Goal: Task Accomplishment & Management: Use online tool/utility

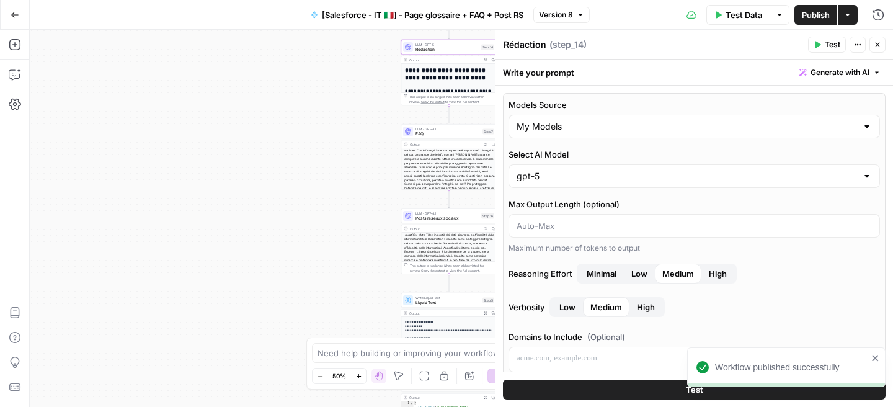
scroll to position [249, 0]
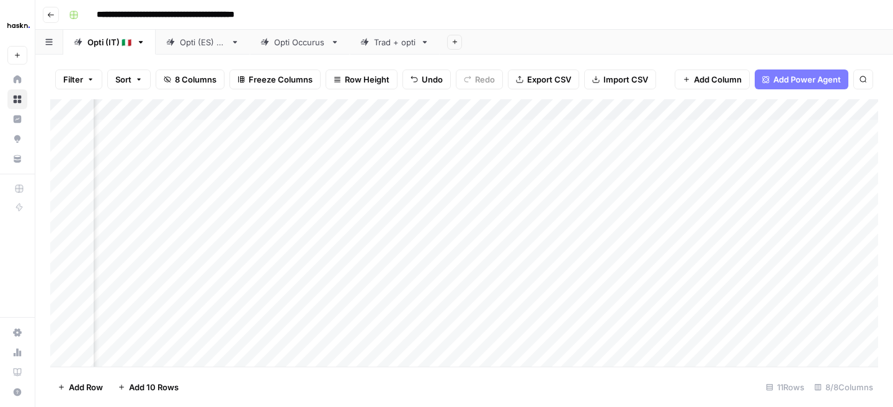
scroll to position [0, 128]
click at [203, 45] on div "Opti (ES) 🇪🇸" at bounding box center [203, 42] width 46 height 12
click at [107, 48] on link "Opti (IT) 🇮🇹" at bounding box center [109, 42] width 92 height 25
click at [545, 297] on div "Add Column" at bounding box center [464, 232] width 828 height 267
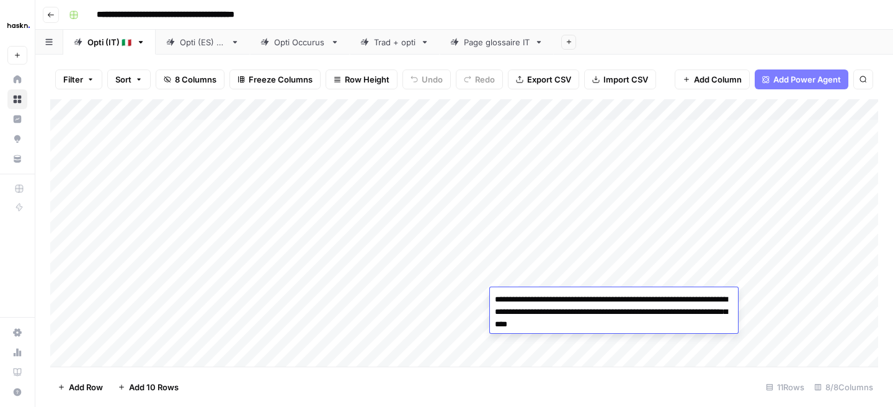
click at [545, 297] on textarea "**********" at bounding box center [614, 312] width 248 height 42
click at [187, 45] on div "Opti (ES) 🇪🇸" at bounding box center [203, 42] width 46 height 12
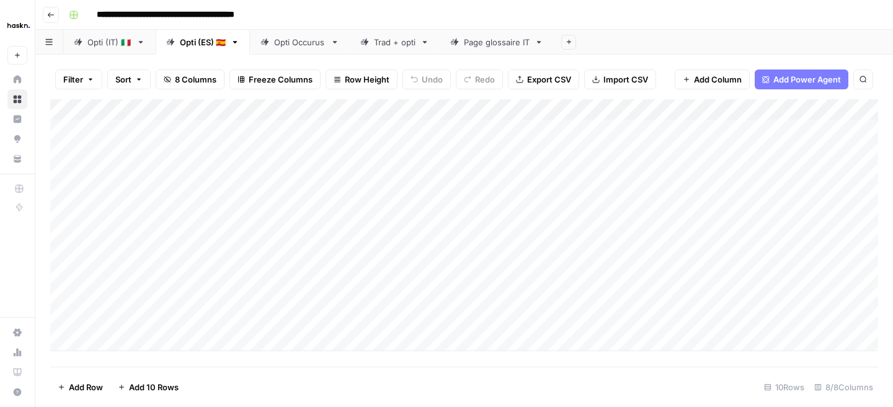
click at [535, 306] on div "Add Column" at bounding box center [464, 225] width 828 height 252
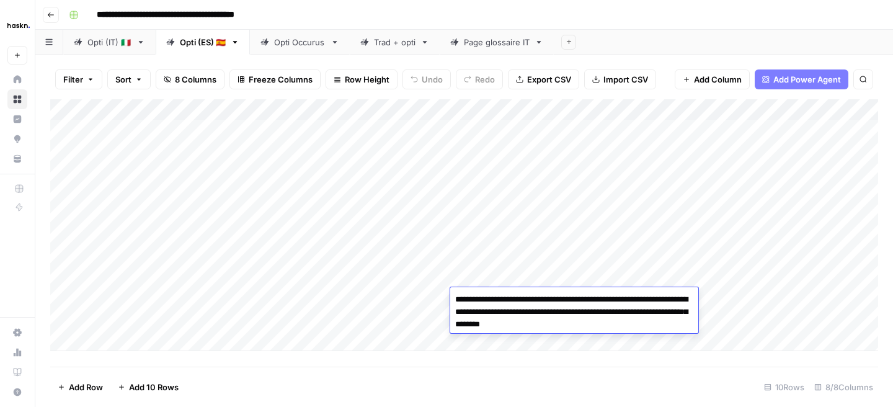
click at [343, 366] on div "Add Column" at bounding box center [464, 232] width 828 height 267
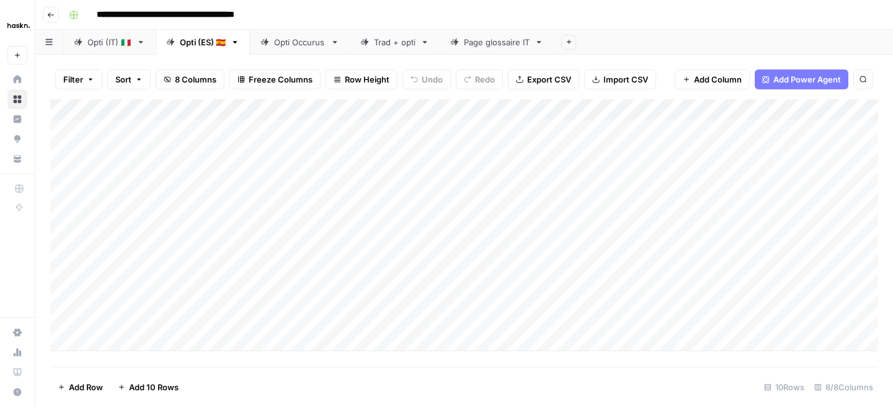
click at [729, 298] on div "Add Column" at bounding box center [464, 225] width 828 height 252
click at [617, 299] on div "Add Column" at bounding box center [464, 225] width 828 height 252
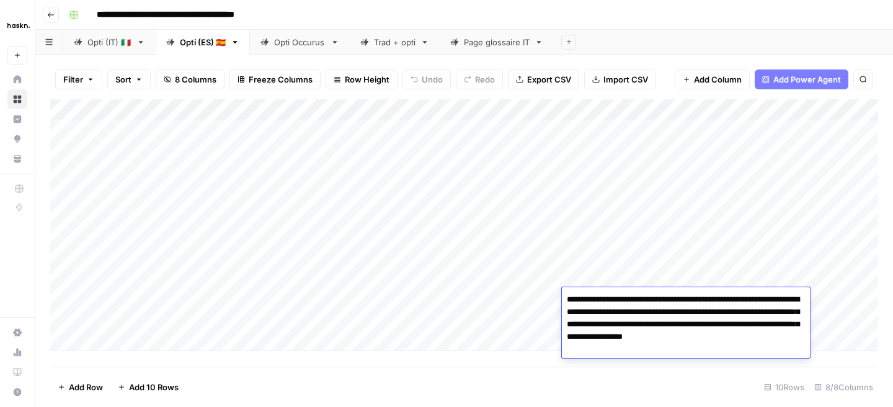
click at [505, 323] on div "Add Column" at bounding box center [464, 225] width 828 height 252
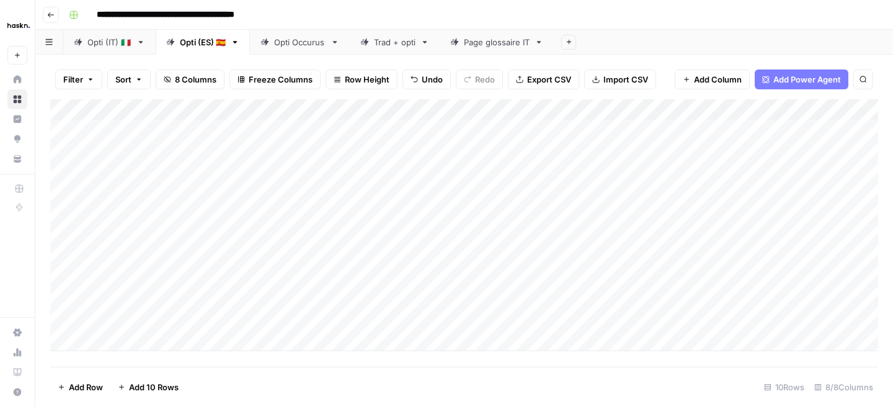
click at [580, 299] on div "Add Column" at bounding box center [464, 225] width 828 height 252
click at [580, 299] on textarea at bounding box center [661, 299] width 199 height 17
click at [543, 316] on div "Add Column" at bounding box center [464, 225] width 828 height 252
click at [628, 320] on div "Add Column" at bounding box center [464, 225] width 828 height 252
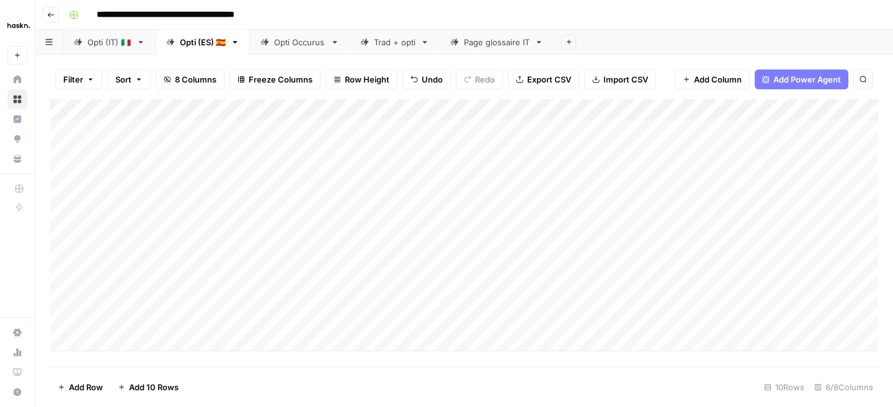
click at [628, 320] on div "Add Column" at bounding box center [464, 225] width 828 height 252
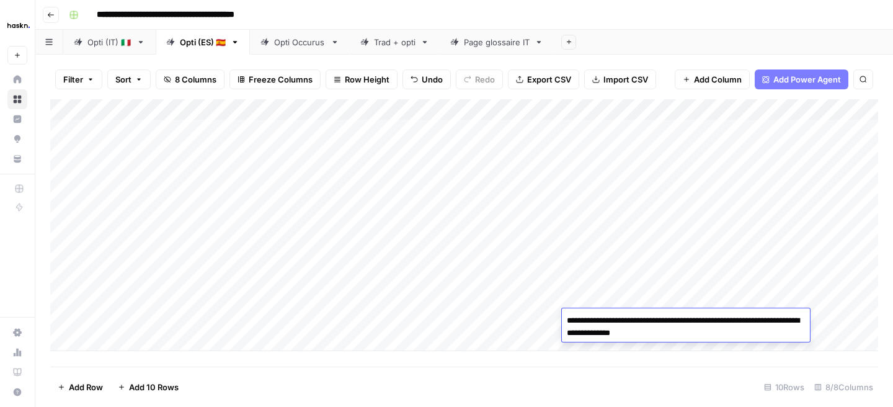
click at [628, 320] on textarea "**********" at bounding box center [686, 327] width 248 height 30
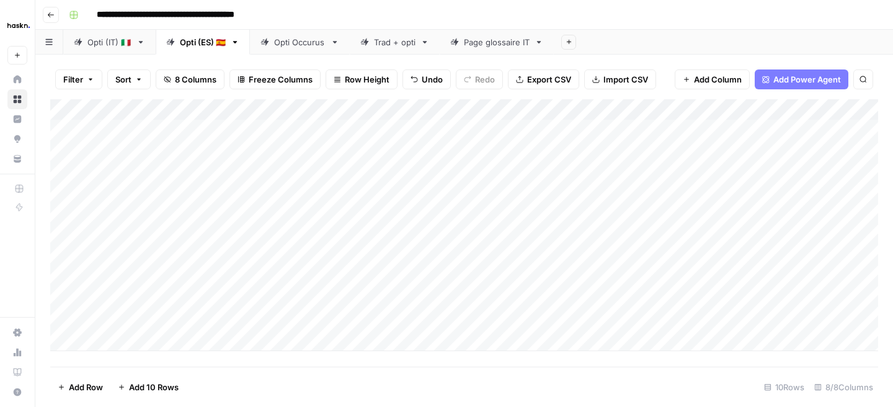
click at [625, 300] on div "Add Column" at bounding box center [464, 225] width 828 height 252
click at [774, 297] on div "Add Column" at bounding box center [464, 225] width 828 height 252
click at [773, 301] on div "Add Column" at bounding box center [464, 225] width 828 height 252
click at [604, 315] on div "Add Column" at bounding box center [464, 225] width 828 height 252
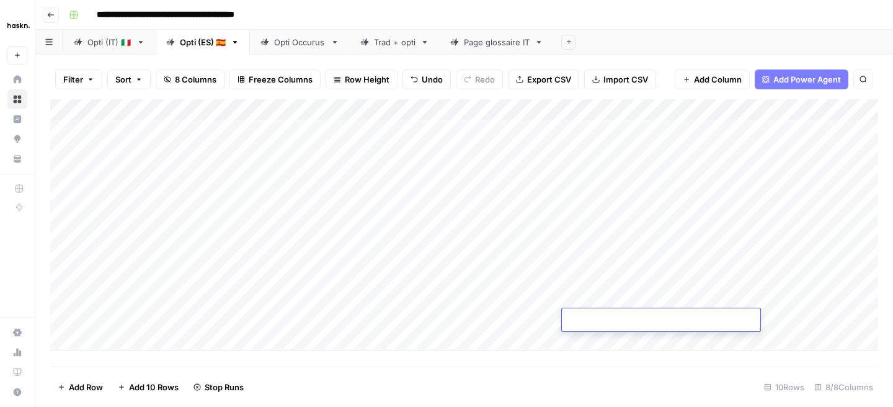
type textarea "**********"
click at [514, 316] on div "Add Column" at bounding box center [464, 225] width 828 height 252
click at [504, 319] on div "Add Column" at bounding box center [464, 225] width 828 height 252
type textarea "**********"
click at [414, 339] on div "Add Column" at bounding box center [464, 225] width 828 height 252
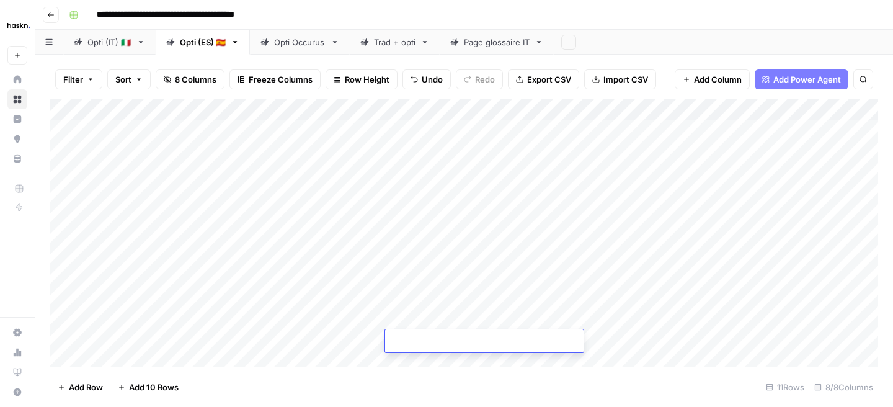
click at [758, 320] on div "Add Column" at bounding box center [464, 232] width 828 height 267
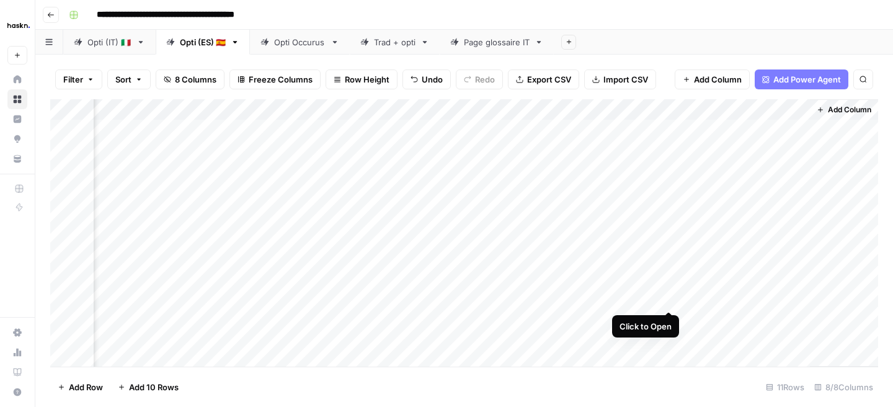
click at [671, 296] on div "Add Column" at bounding box center [464, 232] width 828 height 267
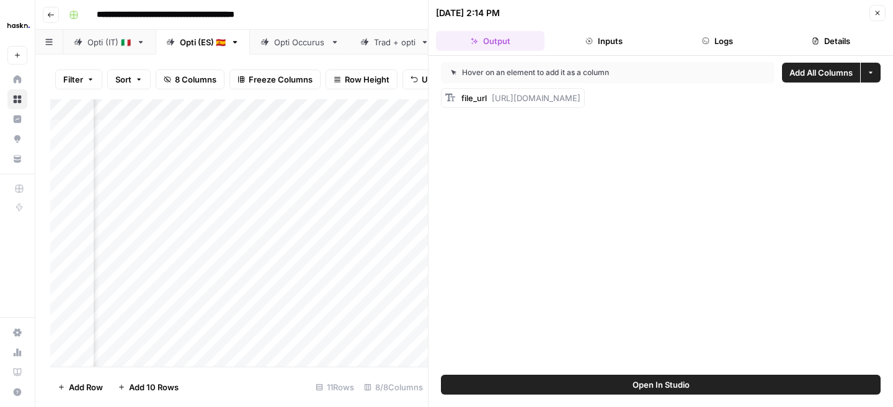
click at [823, 74] on span "Add All Columns" at bounding box center [821, 72] width 63 height 12
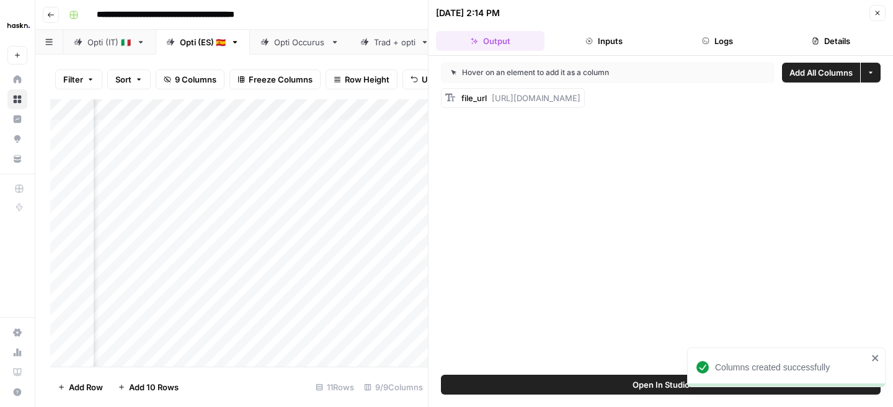
click at [879, 12] on icon "button" at bounding box center [877, 12] width 7 height 7
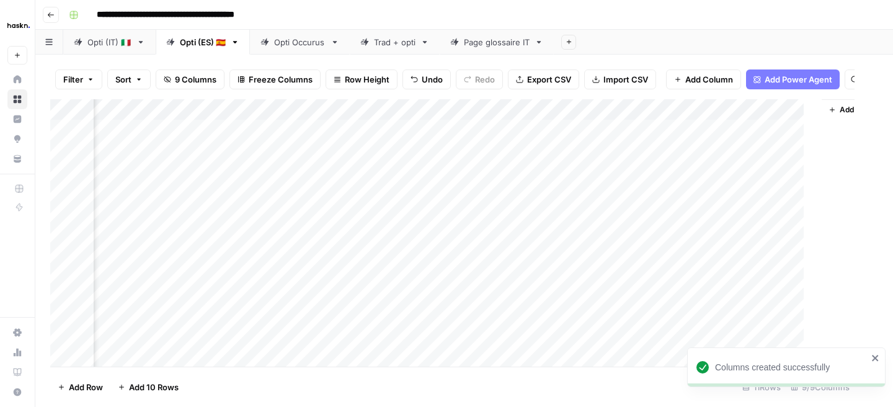
scroll to position [0, 186]
click at [740, 107] on div "Add Column" at bounding box center [464, 232] width 828 height 267
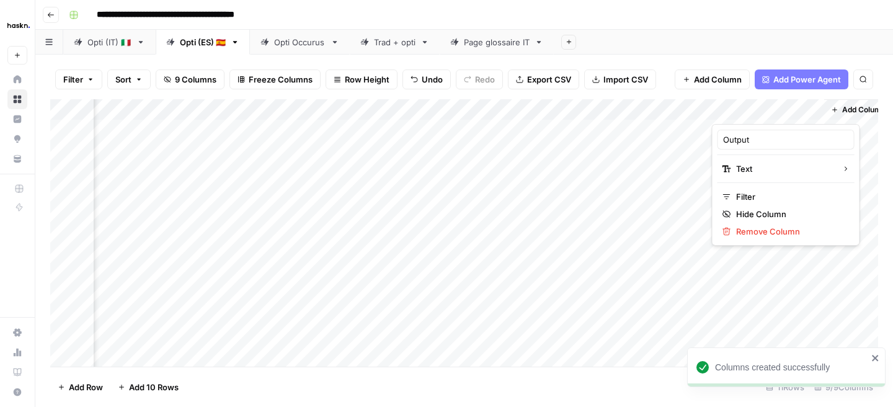
click at [740, 107] on div at bounding box center [768, 111] width 112 height 25
click at [760, 231] on span "Remove Column" at bounding box center [790, 231] width 109 height 12
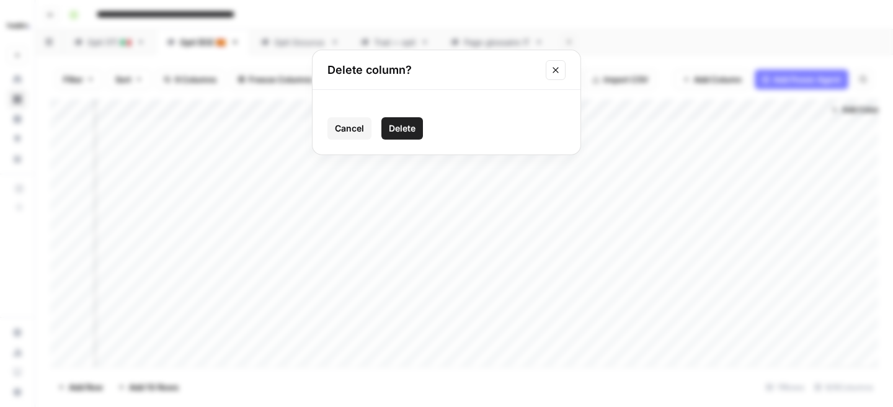
click at [411, 130] on span "Delete" at bounding box center [402, 128] width 27 height 12
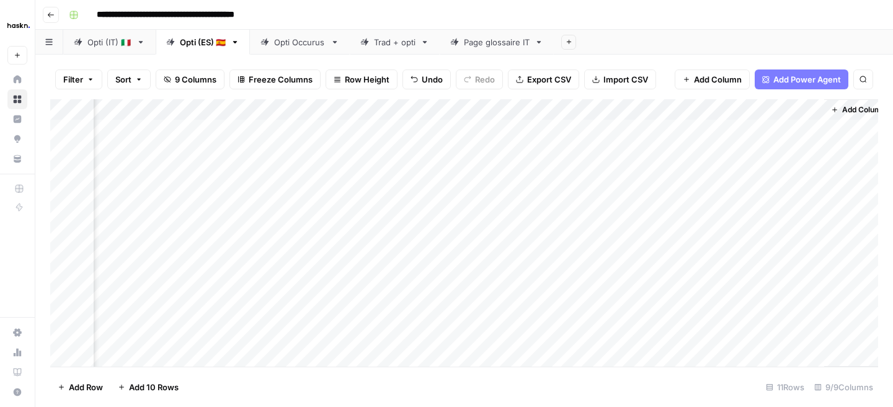
scroll to position [0, 89]
click at [767, 299] on div "Add Column" at bounding box center [464, 232] width 828 height 267
click at [798, 297] on div "Add Column" at bounding box center [464, 232] width 828 height 267
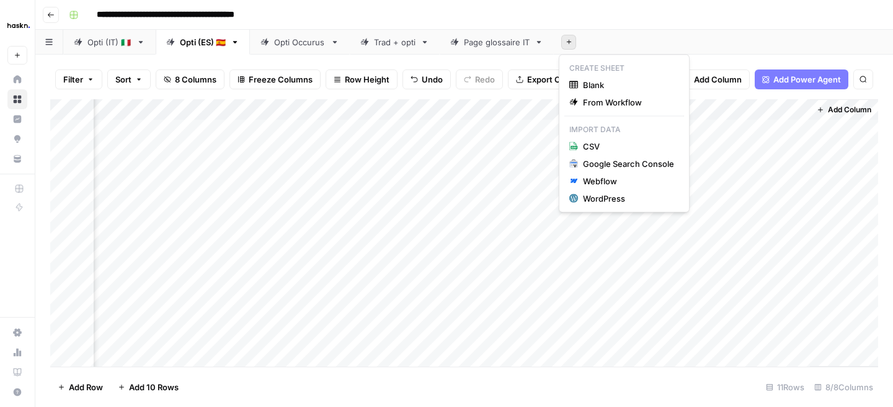
click at [566, 43] on icon "button" at bounding box center [569, 41] width 7 height 7
click at [586, 105] on span "From Workflow" at bounding box center [628, 102] width 91 height 12
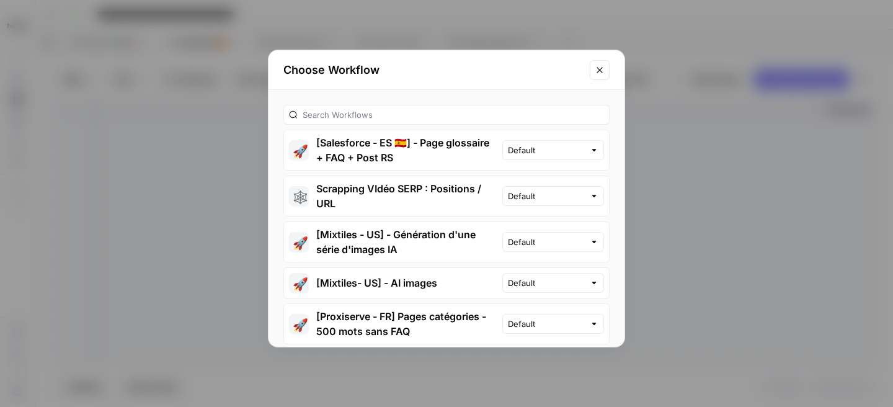
click at [443, 152] on button "🚀 [Salesforce - ES 🇪🇸] - Page glossaire + FAQ + Post RS" at bounding box center [393, 150] width 218 height 40
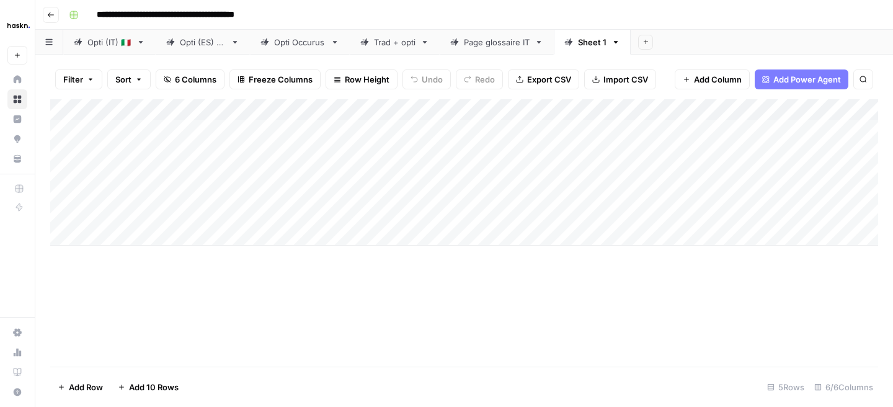
click at [612, 43] on icon "button" at bounding box center [616, 42] width 9 height 9
click at [624, 67] on icon "button" at bounding box center [624, 65] width 9 height 9
click at [586, 47] on input "*******" at bounding box center [593, 42] width 30 height 16
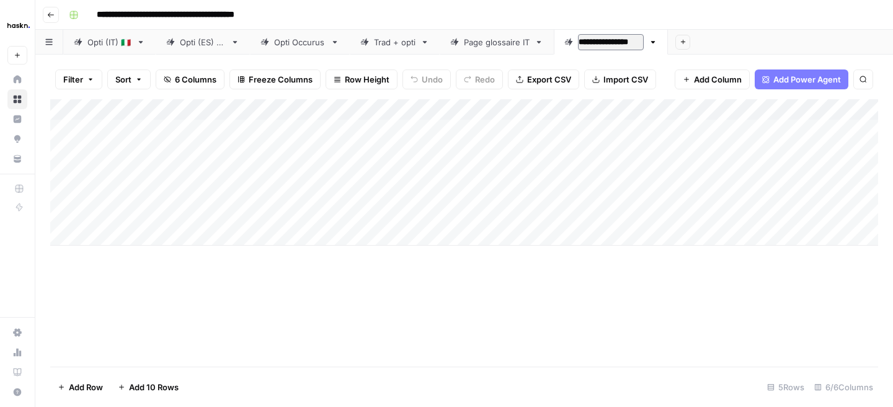
type input "**********"
click at [530, 127] on div "Add Column" at bounding box center [464, 172] width 828 height 146
click at [507, 43] on div "Page glossaire IT" at bounding box center [497, 42] width 66 height 12
drag, startPoint x: 203, startPoint y: 129, endPoint x: 561, endPoint y: 135, distance: 358.0
click at [561, 135] on div "Add Column" at bounding box center [464, 172] width 828 height 146
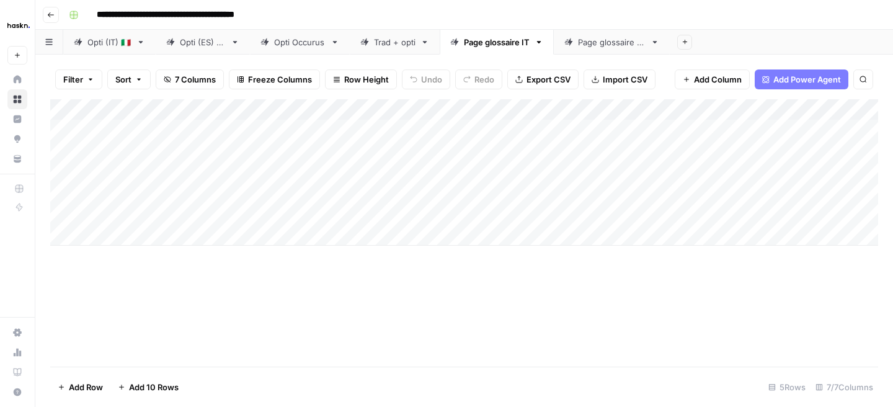
click at [449, 136] on div "Add Column" at bounding box center [464, 172] width 828 height 146
click at [604, 38] on div "Page glossaire ES" at bounding box center [612, 42] width 68 height 12
drag, startPoint x: 629, startPoint y: 106, endPoint x: 501, endPoint y: 105, distance: 128.4
click at [501, 105] on div "Add Column" at bounding box center [464, 172] width 828 height 146
drag, startPoint x: 273, startPoint y: 105, endPoint x: 108, endPoint y: 105, distance: 165.0
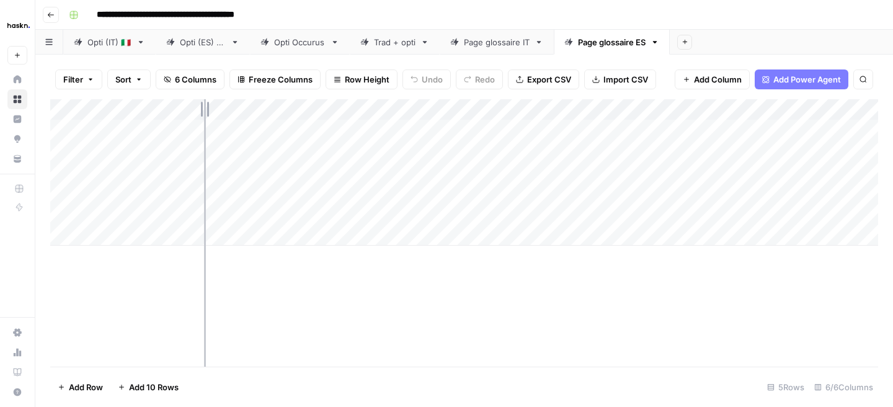
click at [108, 105] on div "Add Column" at bounding box center [464, 172] width 828 height 146
click at [344, 123] on div "Add Column" at bounding box center [464, 172] width 828 height 146
type textarea "****"
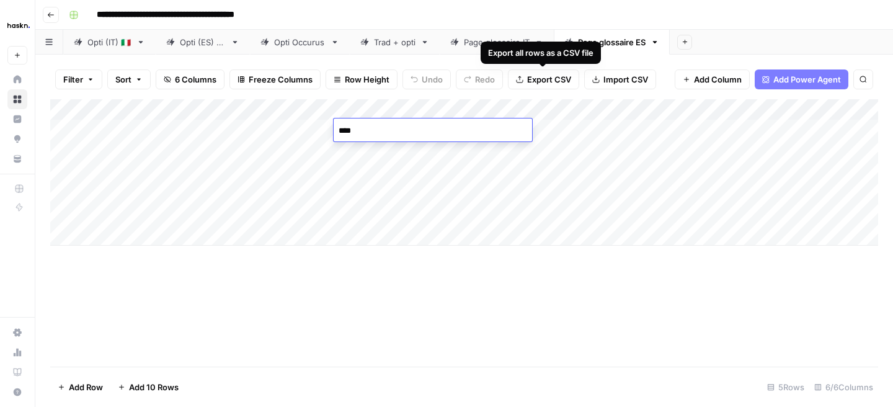
click at [493, 43] on div "Export all rows as a CSV file" at bounding box center [541, 53] width 120 height 22
click at [493, 37] on div "Page glossaire IT" at bounding box center [497, 42] width 66 height 12
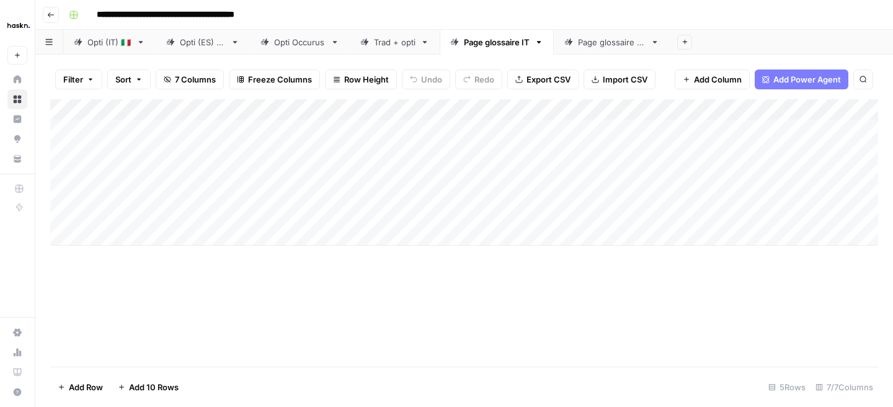
click at [541, 127] on div "Add Column" at bounding box center [464, 172] width 828 height 146
click at [462, 132] on div "Add Column" at bounding box center [464, 172] width 828 height 146
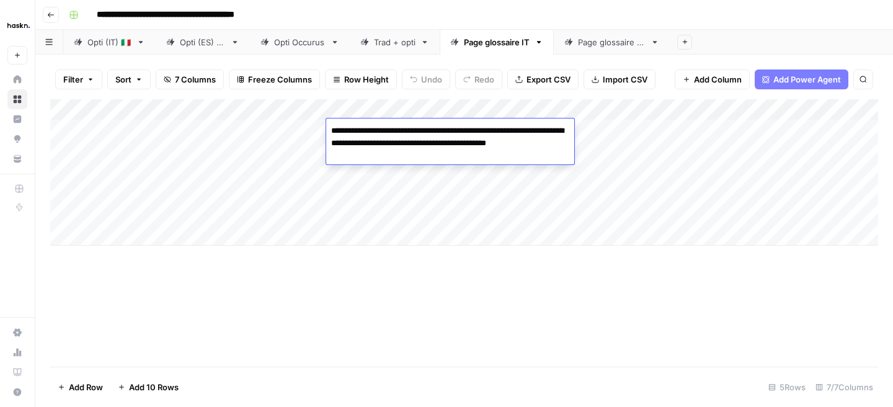
click at [462, 132] on textarea "**********" at bounding box center [450, 143] width 248 height 42
click at [609, 47] on div "Page glossaire ES" at bounding box center [612, 42] width 68 height 12
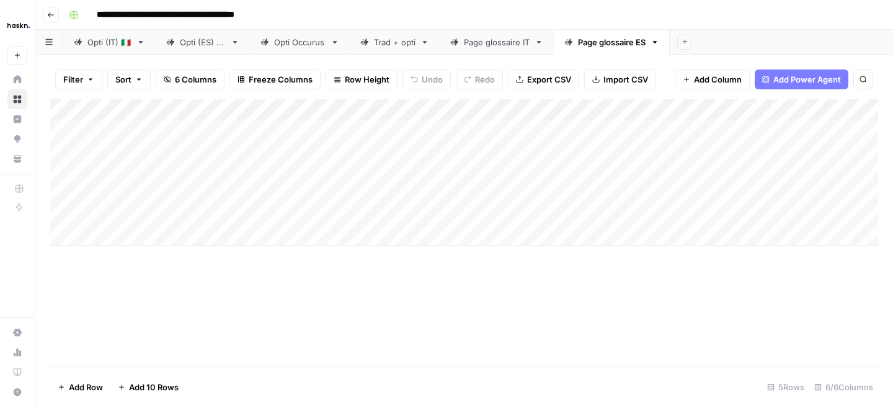
click at [530, 130] on div "Add Column" at bounding box center [464, 172] width 828 height 146
type textarea "**********"
click at [424, 209] on div "Add Column" at bounding box center [464, 172] width 828 height 146
click at [298, 133] on div "Add Column" at bounding box center [464, 172] width 828 height 146
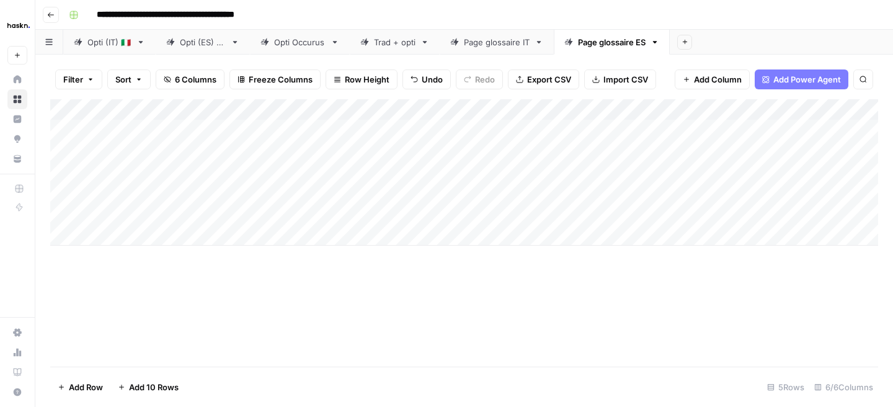
click at [298, 133] on div "Add Column" at bounding box center [464, 172] width 828 height 146
type textarea "**********"
drag, startPoint x: 335, startPoint y: 106, endPoint x: 245, endPoint y: 107, distance: 90.0
click at [245, 107] on div "Add Column" at bounding box center [464, 172] width 828 height 146
click at [537, 130] on div "Add Column" at bounding box center [464, 172] width 828 height 146
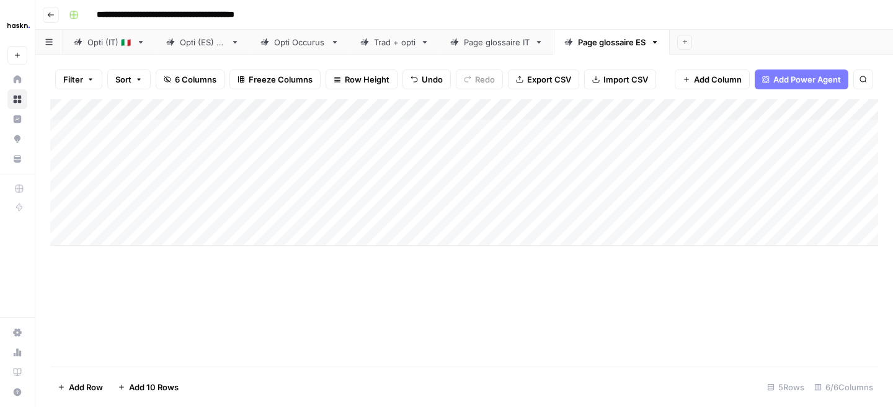
click at [537, 130] on div "Add Column" at bounding box center [464, 172] width 828 height 146
click at [457, 132] on div "Add Column" at bounding box center [464, 172] width 828 height 146
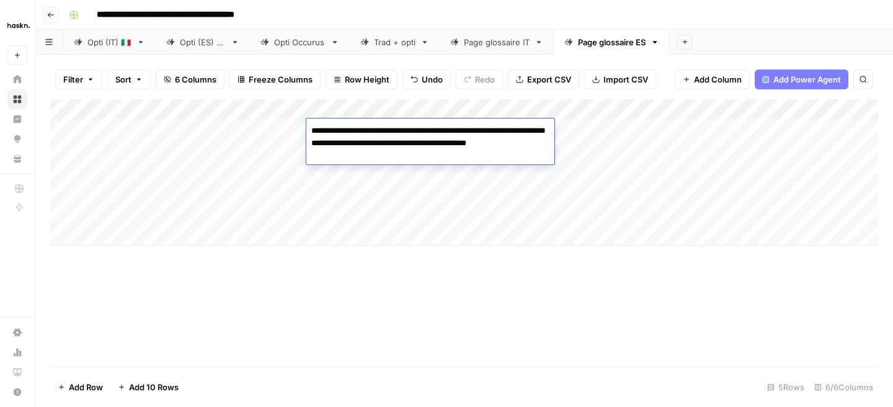
click at [312, 128] on textarea "**********" at bounding box center [430, 143] width 248 height 42
click at [340, 156] on textarea "**********" at bounding box center [430, 143] width 248 height 42
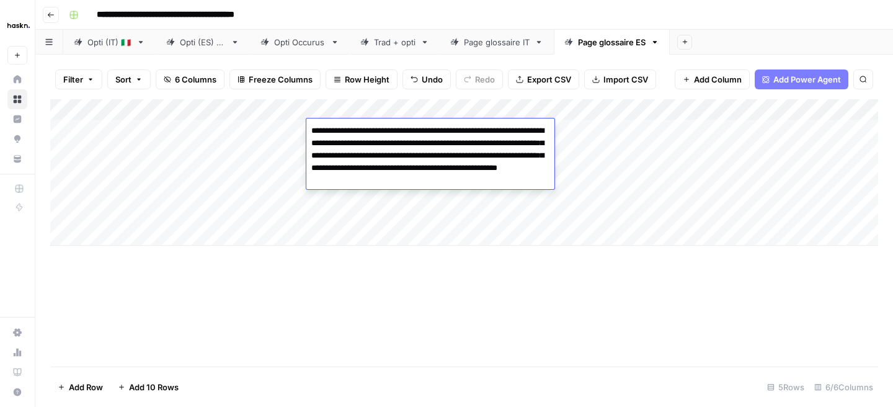
type textarea "**********"
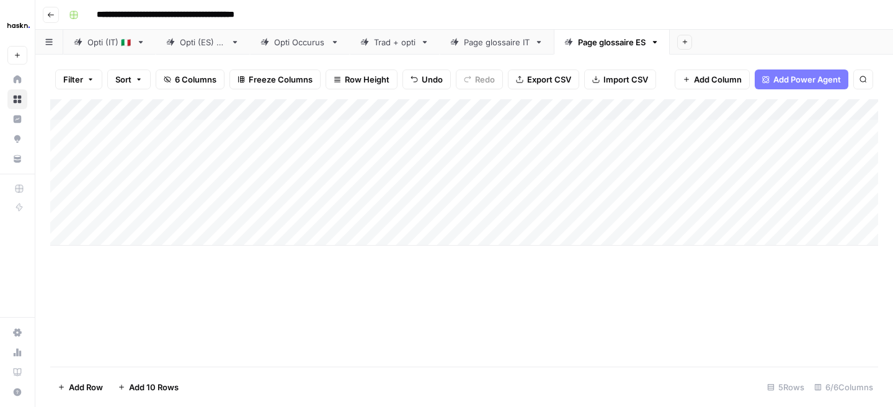
click at [342, 234] on div "Add Column" at bounding box center [464, 172] width 828 height 146
click at [559, 132] on div "Add Column" at bounding box center [464, 183] width 828 height 168
type textarea "**********"
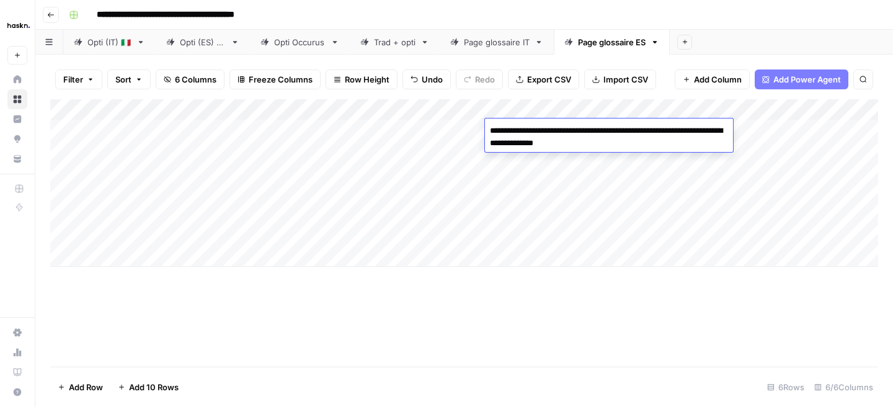
click at [457, 197] on div "Add Column" at bounding box center [464, 183] width 828 height 168
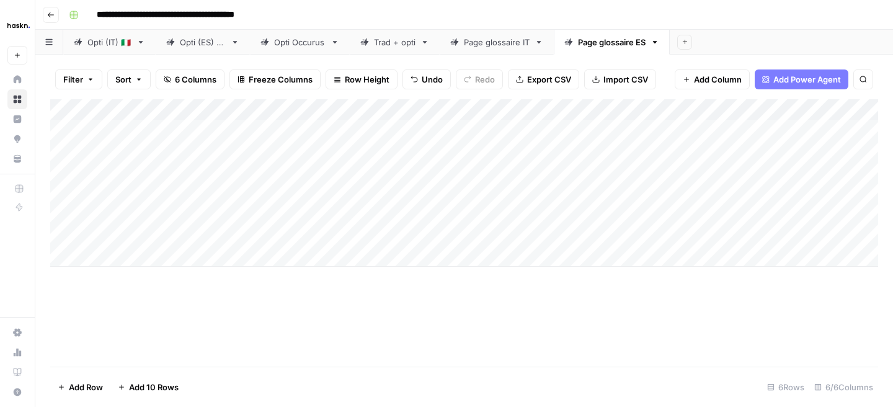
click at [791, 126] on div "Add Column" at bounding box center [464, 183] width 828 height 168
drag, startPoint x: 808, startPoint y: 108, endPoint x: 638, endPoint y: 109, distance: 169.4
click at [638, 109] on div "Add Column" at bounding box center [464, 183] width 828 height 168
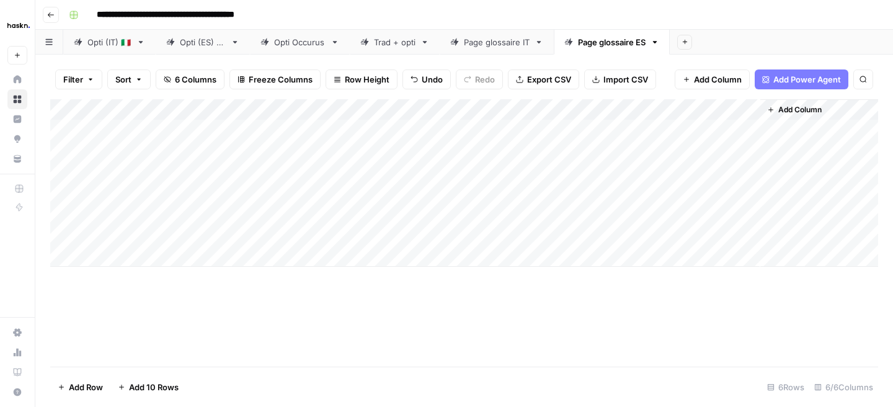
click at [712, 127] on div "Add Column" at bounding box center [464, 183] width 828 height 168
click at [136, 133] on div "Add Column" at bounding box center [464, 183] width 828 height 168
click at [712, 128] on div "Add Column" at bounding box center [464, 183] width 828 height 168
click at [711, 131] on div "Add Column" at bounding box center [464, 183] width 828 height 168
click at [189, 42] on div "Opti (ES) 🇪🇸" at bounding box center [203, 42] width 46 height 12
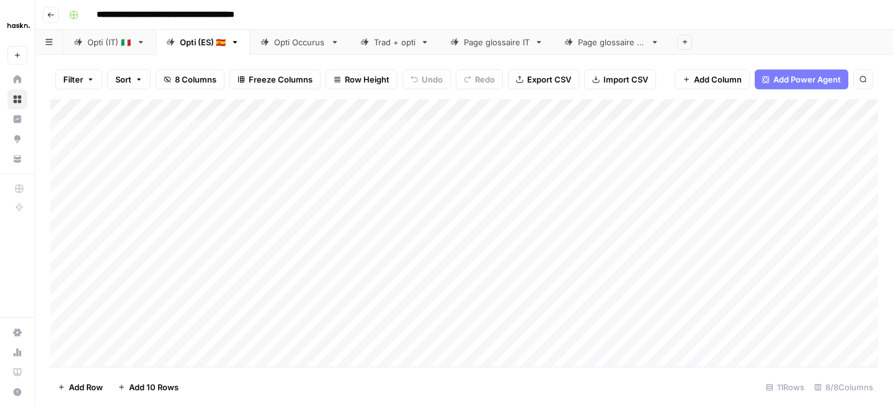
click at [834, 321] on div "Add Column" at bounding box center [464, 232] width 828 height 267
click at [792, 318] on div "Add Column" at bounding box center [464, 232] width 828 height 267
click at [591, 44] on div "Export all rows as a CSV file" at bounding box center [541, 53] width 116 height 22
click at [613, 45] on div "Page glossaire ES" at bounding box center [612, 42] width 68 height 12
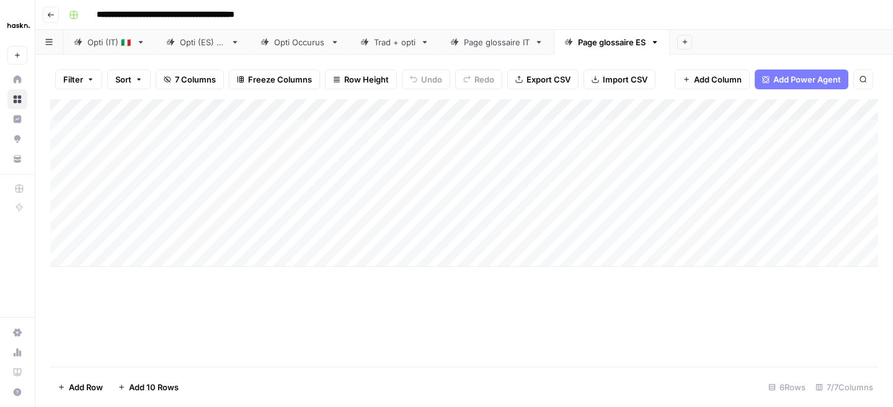
click at [859, 129] on div "Add Column" at bounding box center [464, 183] width 828 height 168
click at [748, 129] on div "Add Column" at bounding box center [464, 183] width 828 height 168
click at [861, 133] on div "Add Column" at bounding box center [464, 183] width 828 height 168
click at [207, 47] on div "Opti (ES) 🇪🇸" at bounding box center [203, 42] width 46 height 12
click at [837, 296] on div "Add Column" at bounding box center [464, 232] width 828 height 267
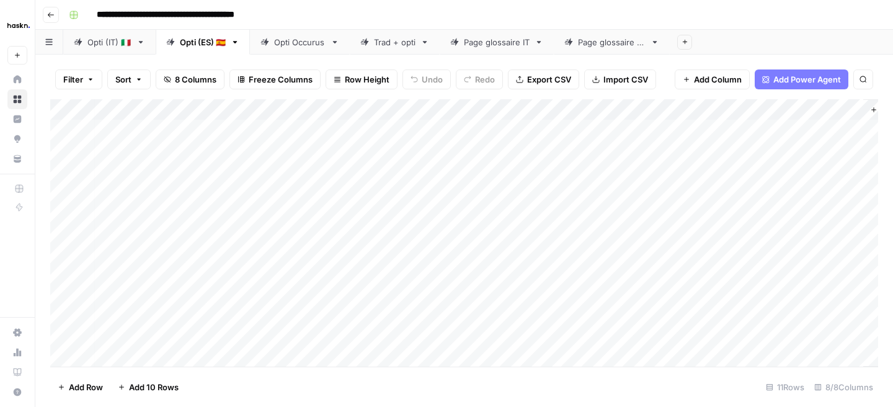
scroll to position [0, 89]
click at [790, 300] on div "Add Column" at bounding box center [464, 232] width 828 height 267
click at [50, 9] on button "Go back" at bounding box center [51, 15] width 16 height 16
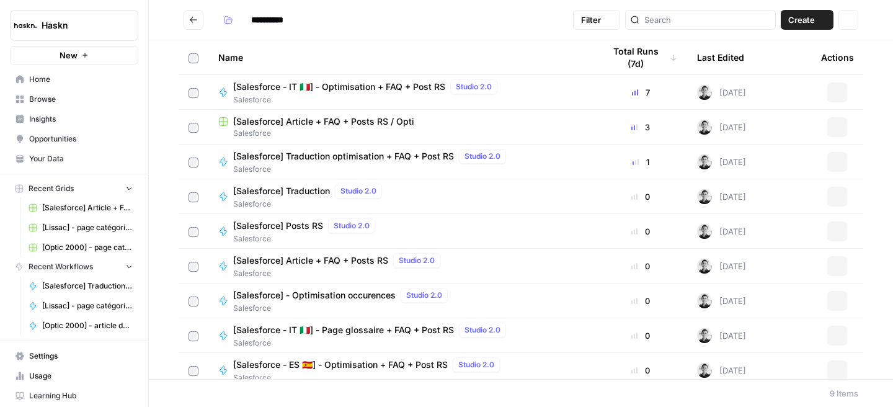
type input "**********"
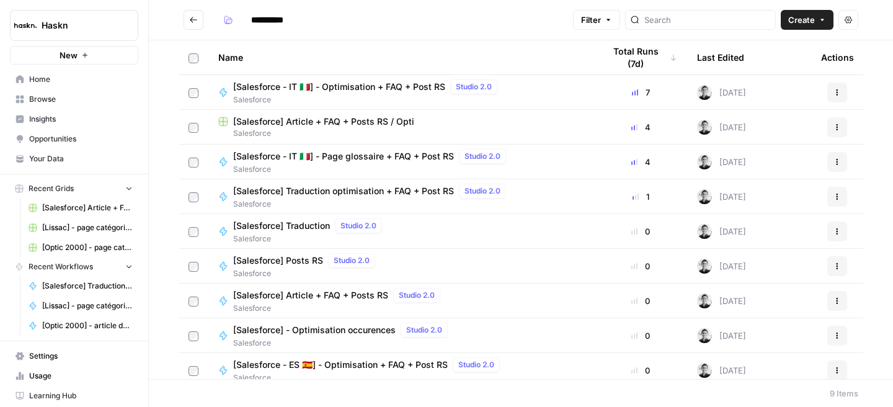
click at [360, 298] on span "[Salesforce] Article + FAQ + Posts RS" at bounding box center [310, 295] width 155 height 12
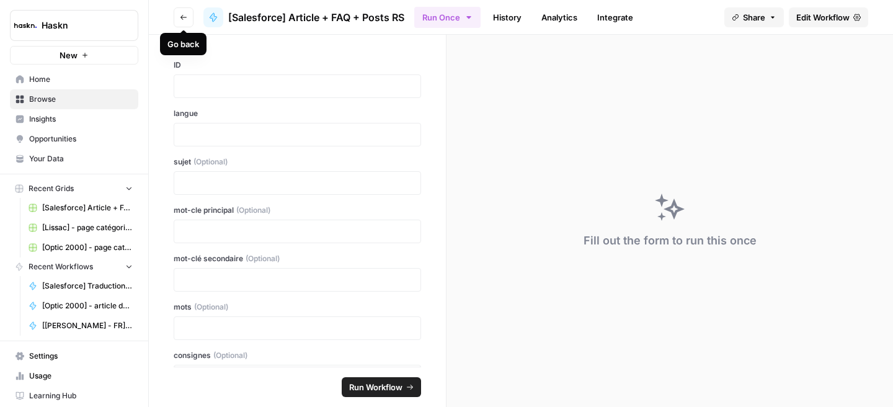
click at [189, 26] on button "Go back" at bounding box center [184, 17] width 20 height 20
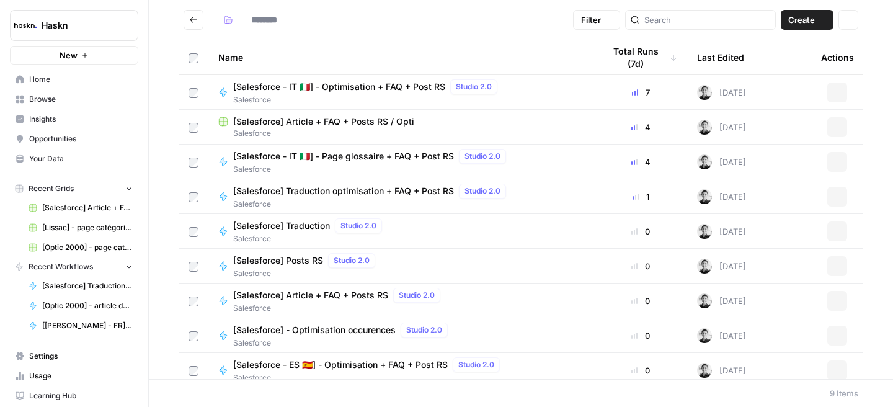
type input "**********"
click at [839, 157] on button "Actions" at bounding box center [838, 162] width 20 height 20
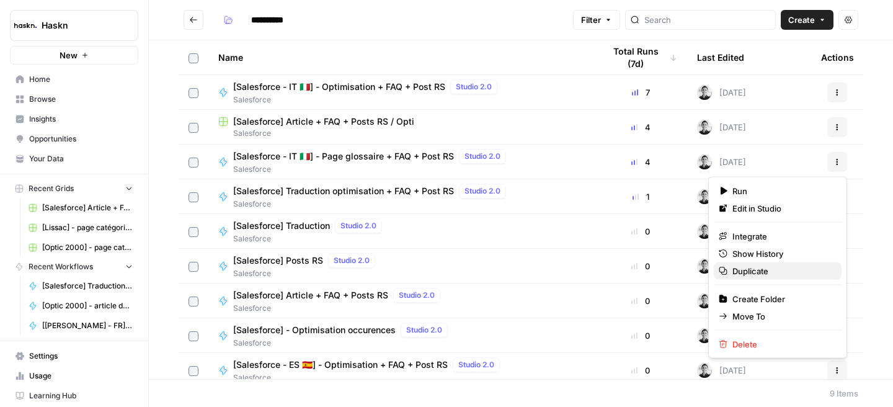
click at [764, 266] on span "Duplicate" at bounding box center [782, 271] width 99 height 12
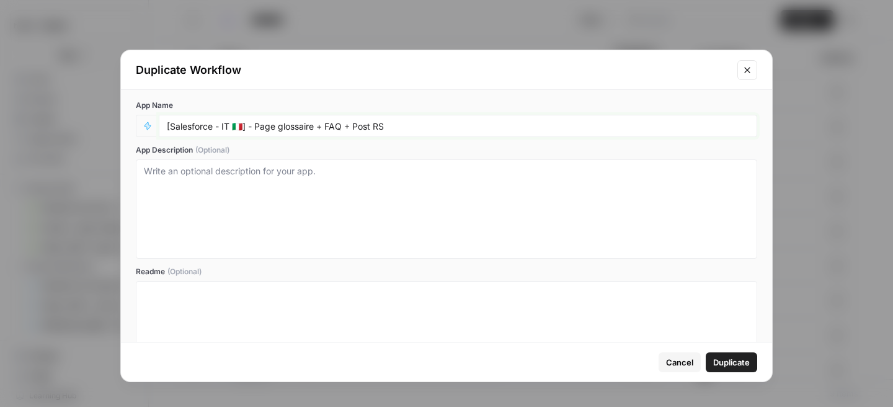
click at [230, 125] on input "[Salesforce - IT 🇮🇹] - Page glossaire + FAQ + Post RS" at bounding box center [458, 125] width 583 height 11
drag, startPoint x: 244, startPoint y: 124, endPoint x: 236, endPoint y: 125, distance: 7.5
click at [236, 125] on input "[Salesforce - ES 🇮🇹] - Page glossaire + FAQ + Post RS" at bounding box center [458, 125] width 583 height 11
type input "[Salesforce - ES 🇪🇸] - Page glossaire + FAQ + Post RS"
click at [731, 360] on span "Duplicate" at bounding box center [731, 362] width 37 height 12
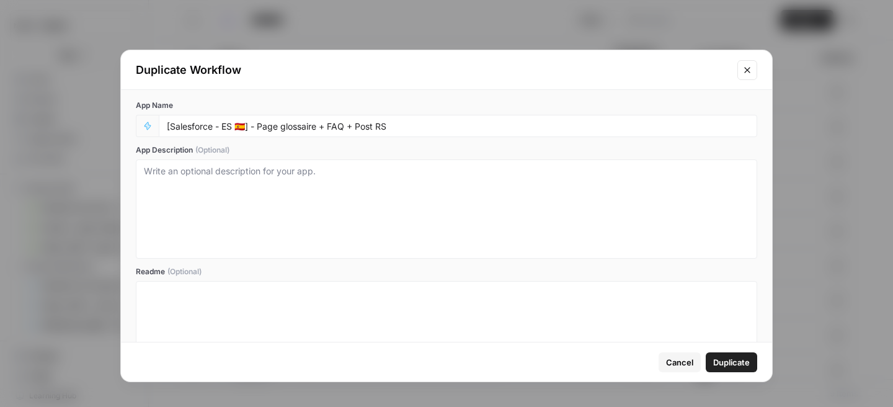
click at [721, 360] on span "Duplicate" at bounding box center [731, 362] width 37 height 12
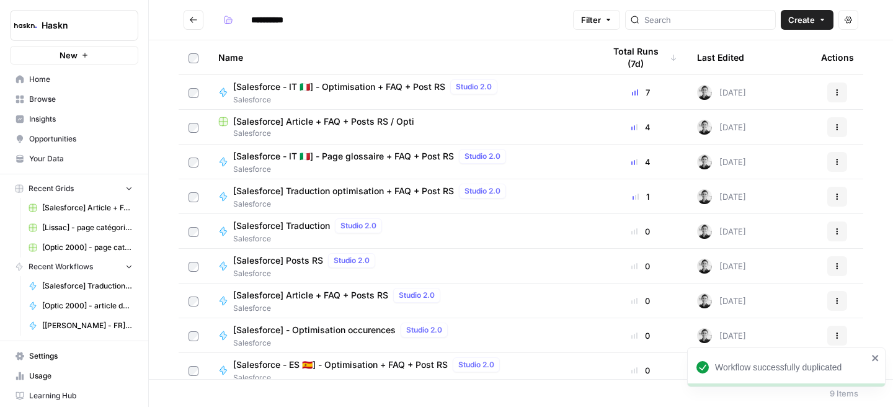
scroll to position [9, 0]
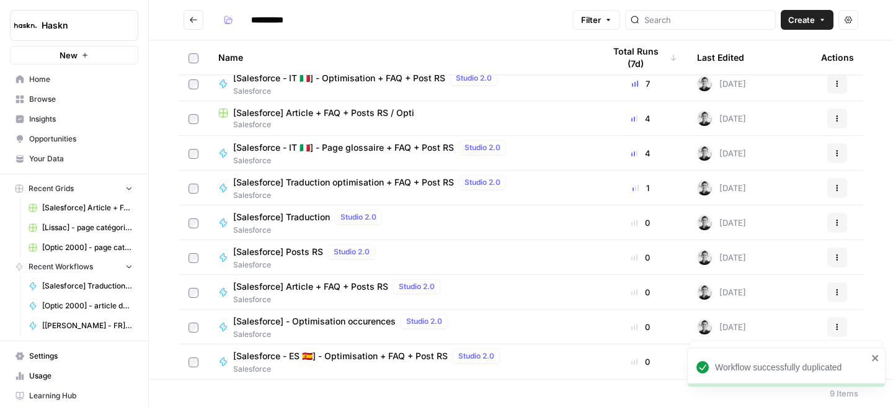
click at [330, 354] on span "[Salesforce - ES 🇪🇸] - Optimisation + FAQ + Post RS" at bounding box center [340, 356] width 215 height 12
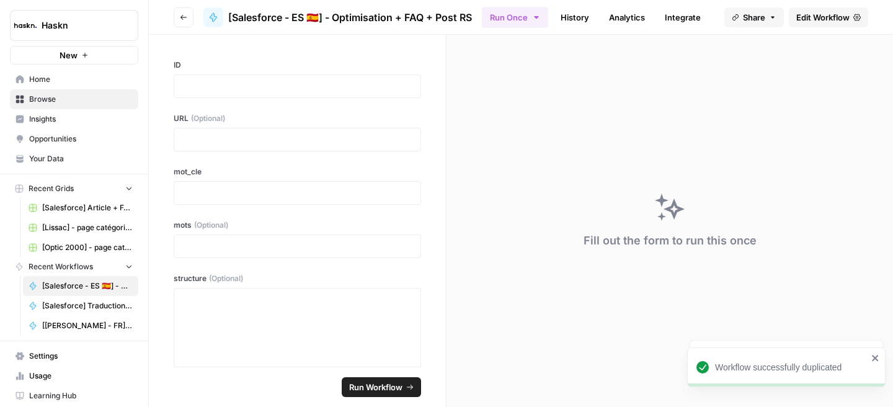
click at [812, 22] on span "Edit Workflow" at bounding box center [823, 17] width 53 height 12
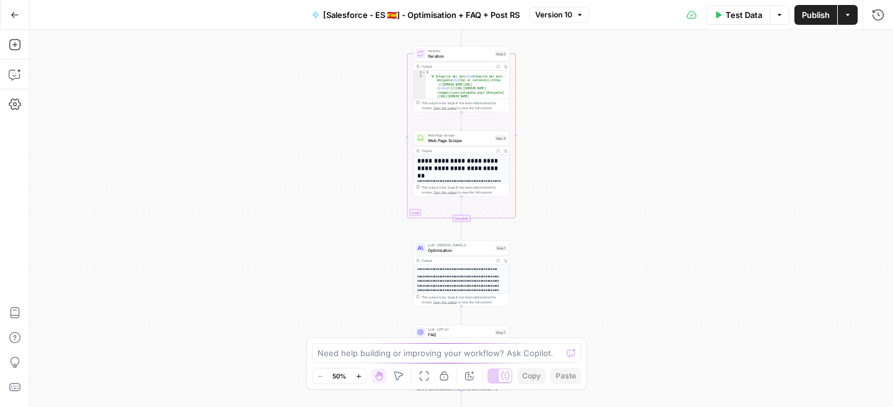
click at [476, 57] on span "Iteration" at bounding box center [460, 56] width 65 height 6
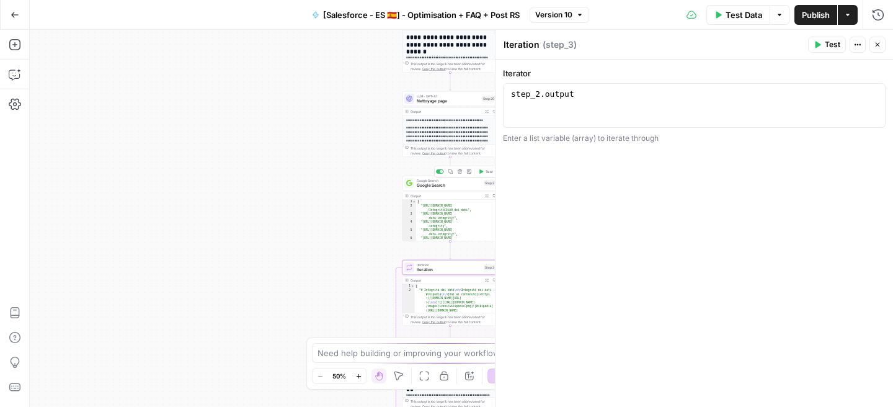
click at [431, 189] on div "Google Search Google Search Step 2 Copy step Delete step Add Note Test" at bounding box center [451, 183] width 96 height 15
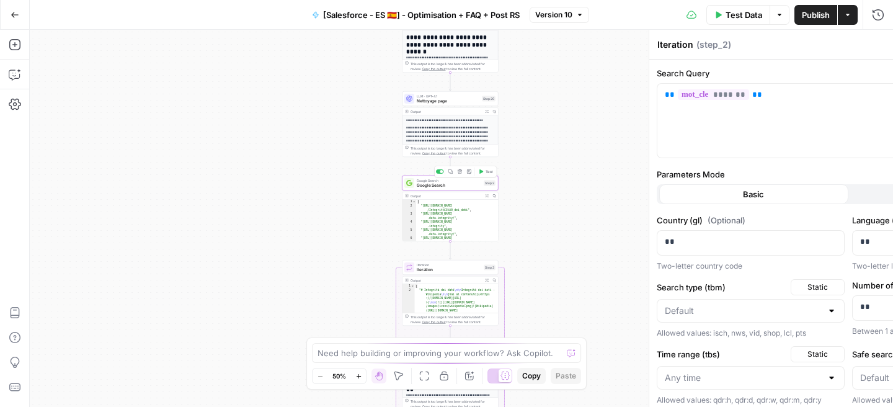
type textarea "Google Search"
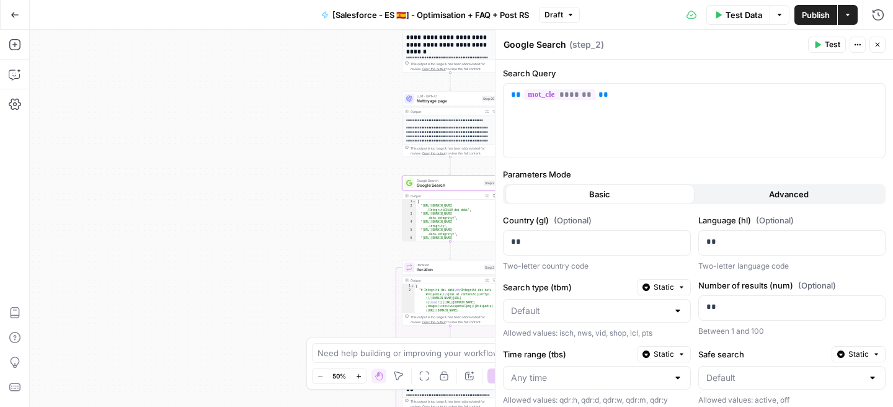
click at [875, 43] on icon "button" at bounding box center [877, 44] width 7 height 7
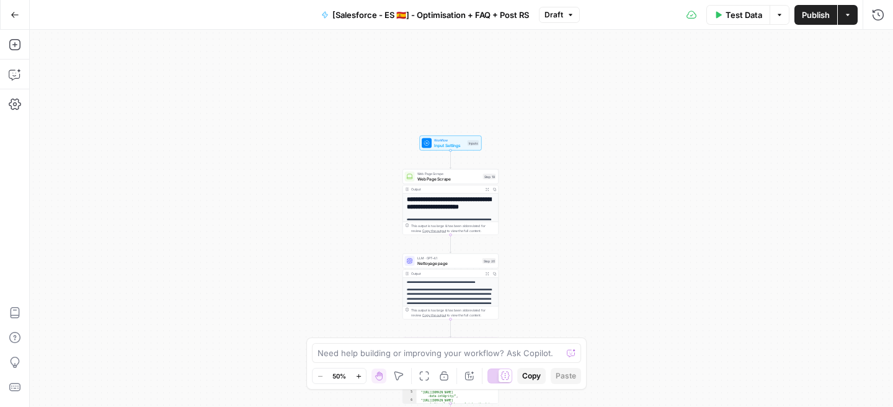
click at [431, 179] on span "Web Page Scrape" at bounding box center [449, 179] width 63 height 6
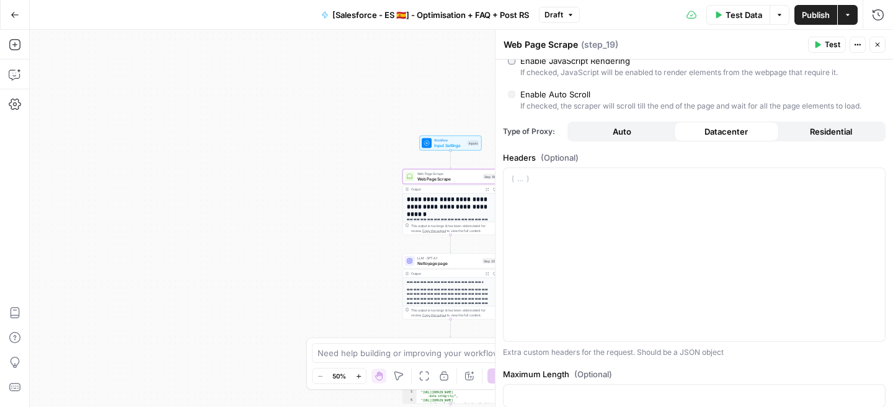
scroll to position [256, 0]
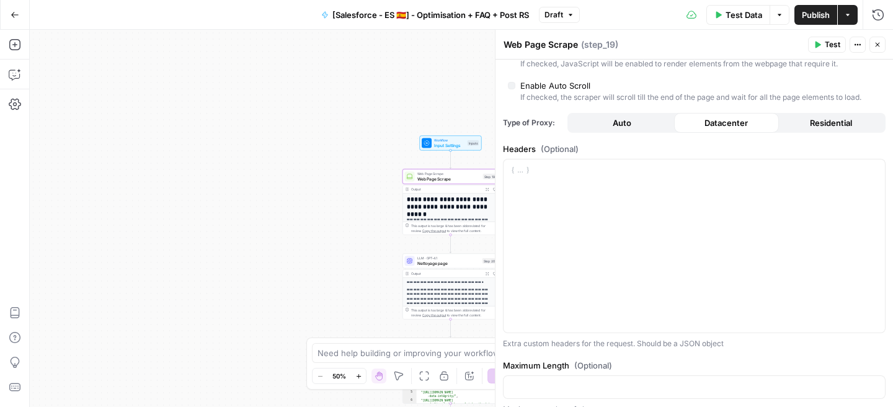
click at [875, 43] on icon "button" at bounding box center [877, 44] width 7 height 7
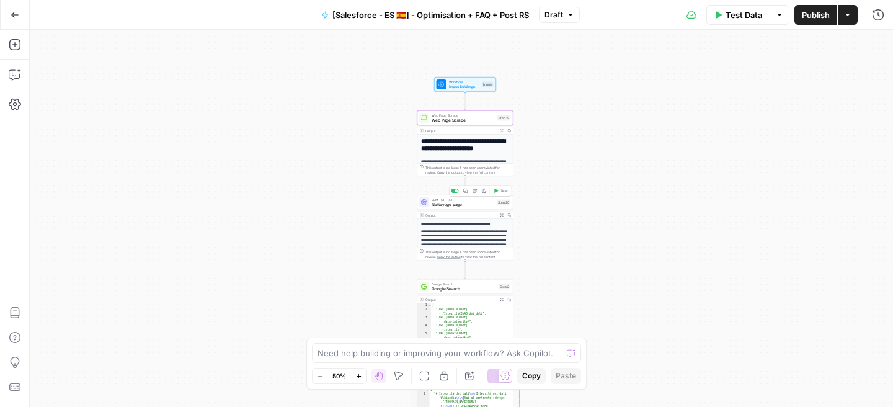
click at [469, 202] on span "Nettoyage page" at bounding box center [463, 205] width 63 height 6
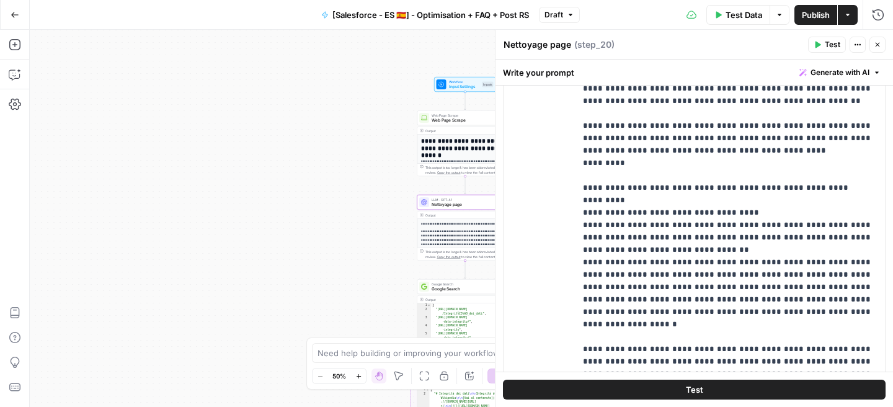
scroll to position [447, 0]
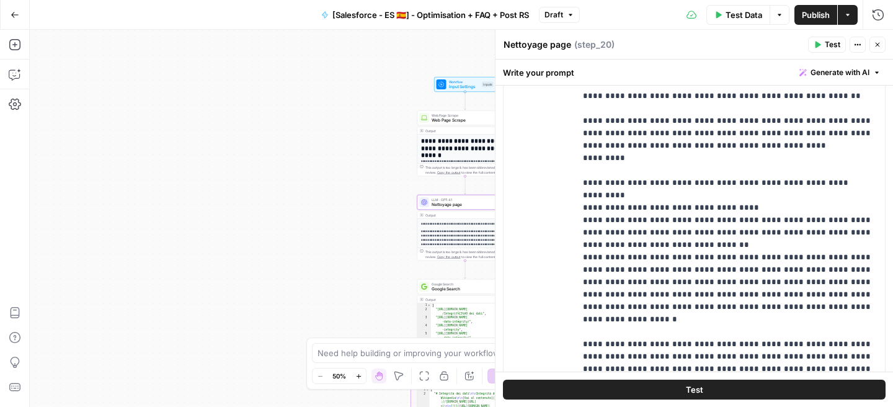
click at [877, 48] on icon "button" at bounding box center [877, 44] width 7 height 7
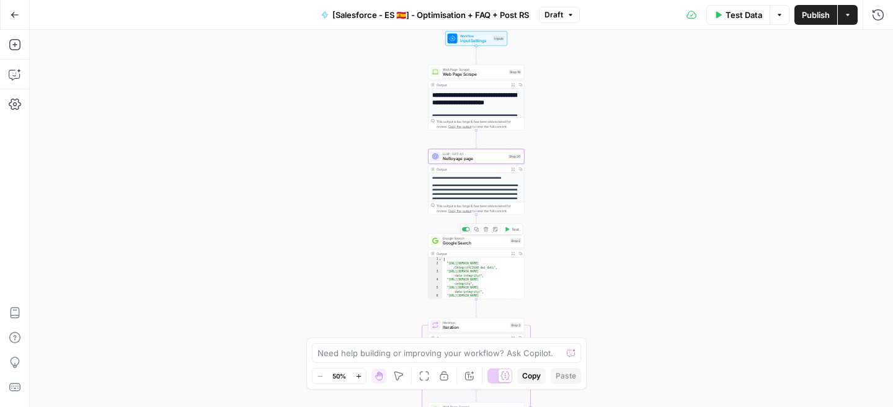
click at [485, 241] on span "Google Search" at bounding box center [475, 243] width 65 height 6
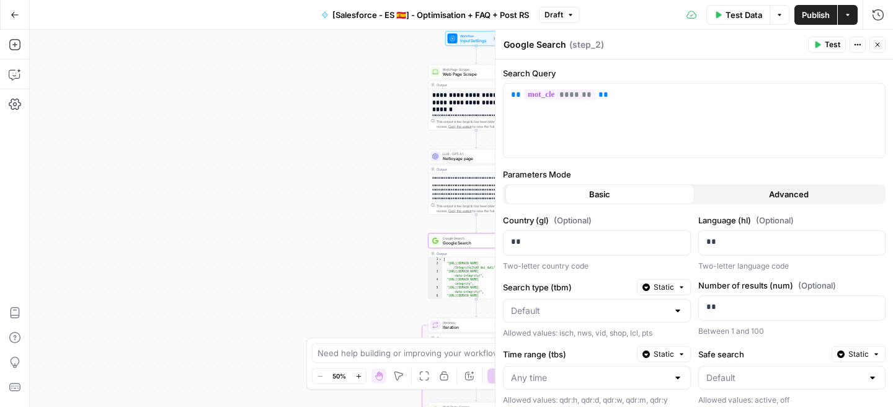
scroll to position [18, 0]
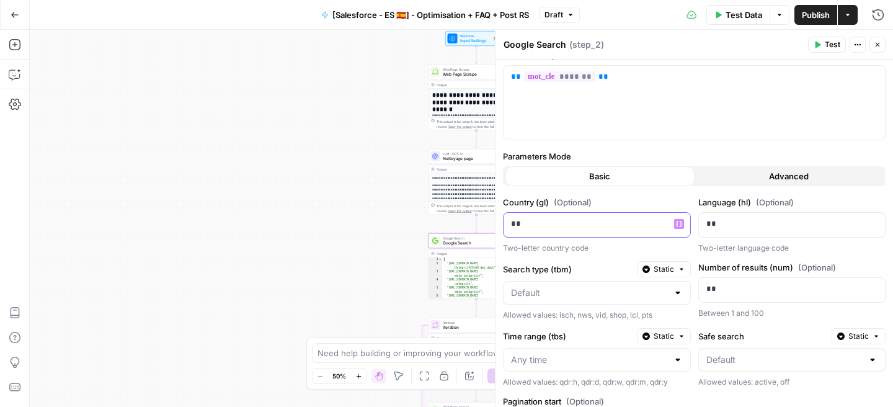
click at [586, 231] on div "**" at bounding box center [587, 225] width 167 height 24
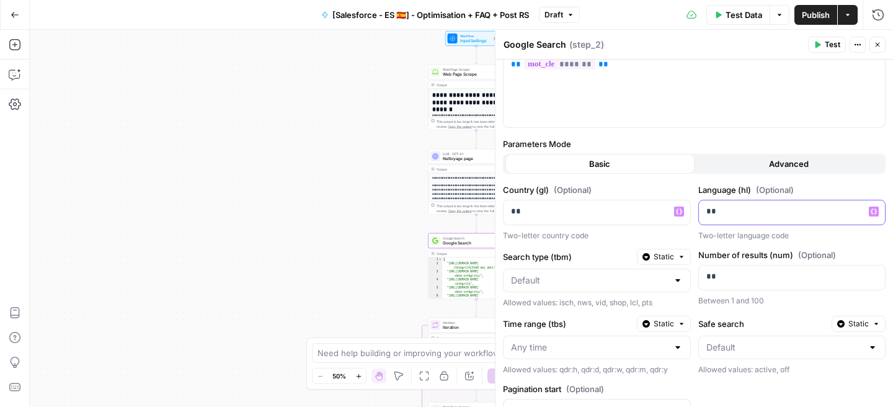
click at [740, 207] on p "**" at bounding box center [783, 211] width 152 height 12
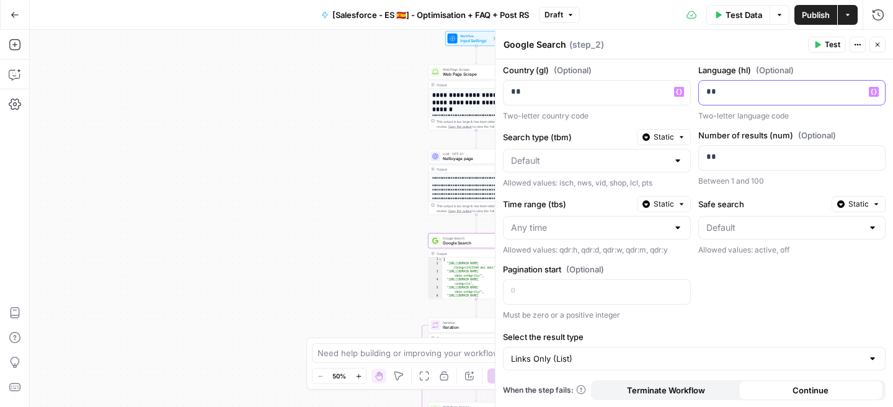
scroll to position [150, 0]
click at [521, 98] on div "**" at bounding box center [587, 93] width 167 height 24
click at [882, 47] on button "Close" at bounding box center [878, 45] width 16 height 16
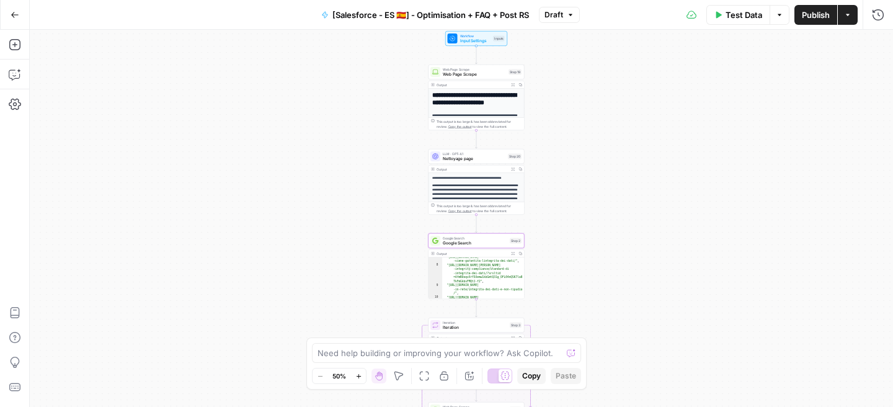
scroll to position [102, 0]
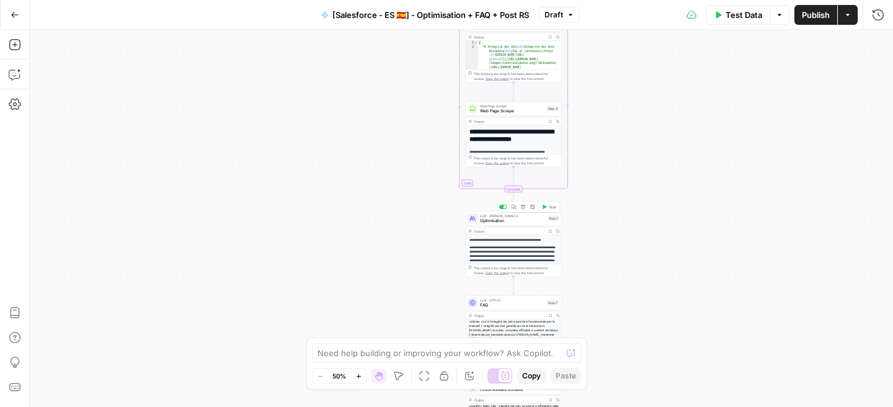
click at [508, 219] on span "Optimisation" at bounding box center [512, 221] width 65 height 6
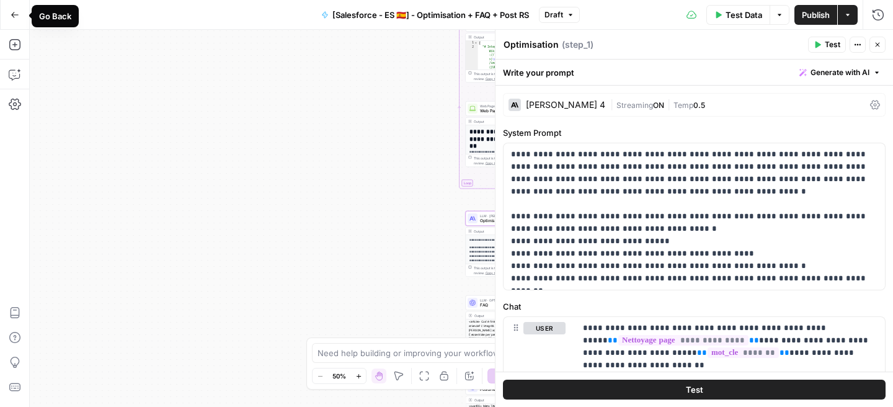
click at [14, 13] on icon "button" at bounding box center [15, 15] width 9 height 9
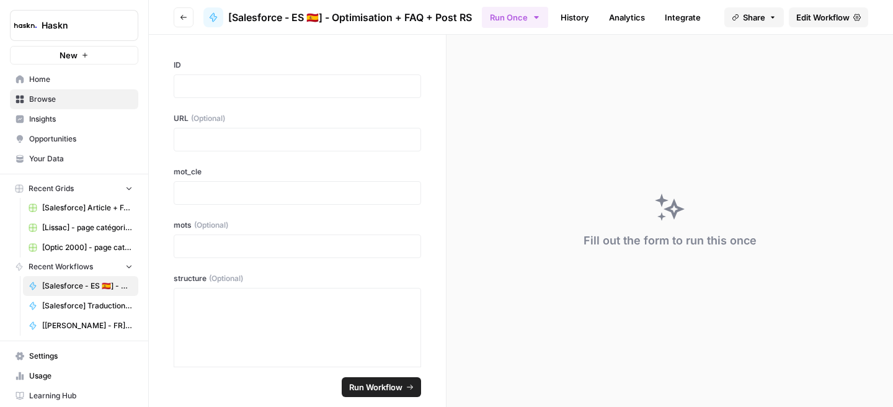
click at [168, 16] on header "Go back [Salesforce - ES 🇪🇸] - Optimisation + FAQ + Post RS Run Once History An…" at bounding box center [521, 17] width 744 height 35
click at [182, 19] on icon "button" at bounding box center [184, 17] width 6 height 5
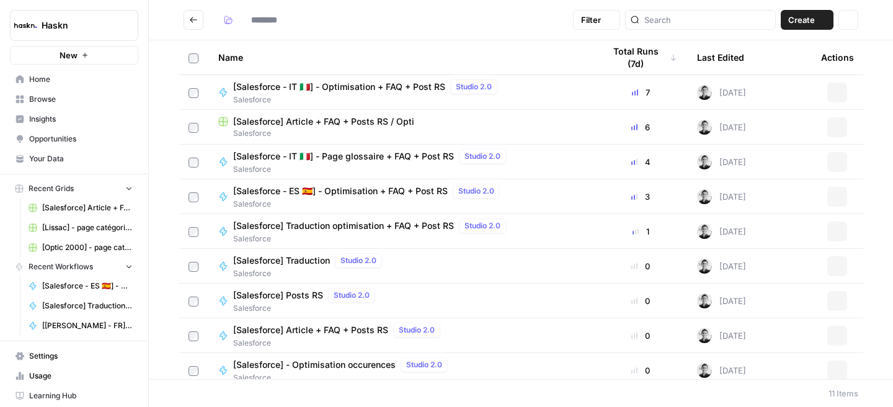
type input "**********"
click at [389, 159] on span "[Salesforce - IT 🇮🇹] - Page glossaire + FAQ + Post RS" at bounding box center [343, 156] width 221 height 12
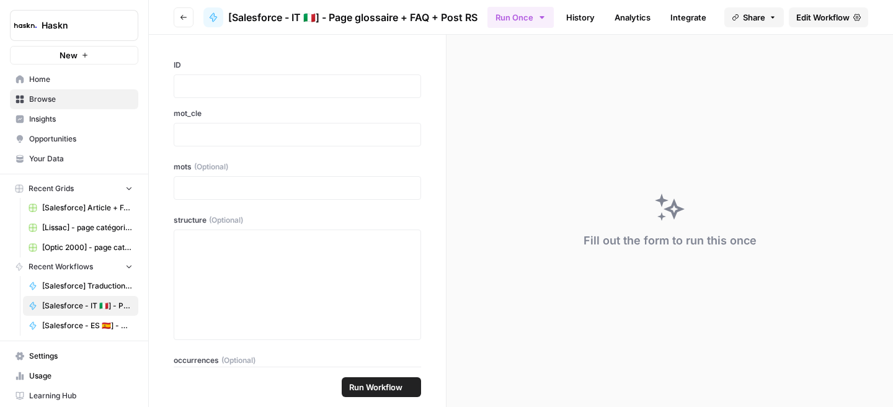
click at [816, 21] on span "Edit Workflow" at bounding box center [823, 17] width 53 height 12
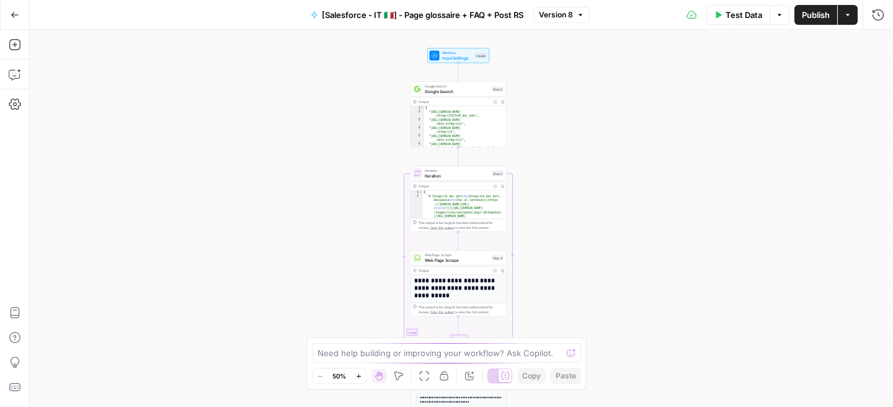
click at [470, 91] on span "Google Search" at bounding box center [457, 91] width 65 height 6
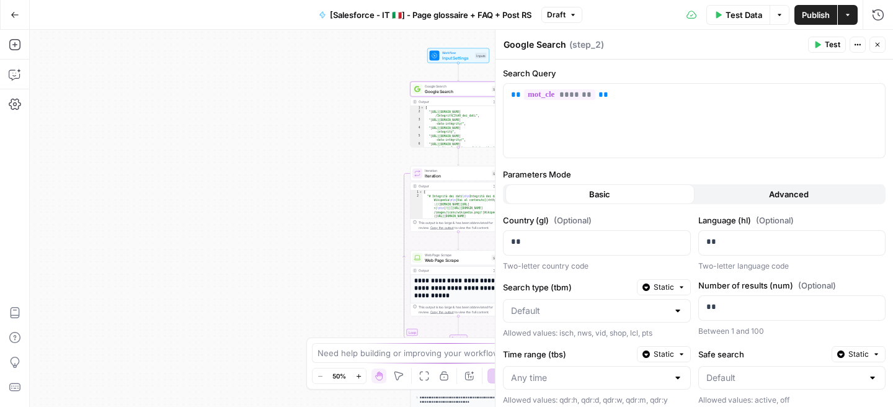
click at [878, 44] on icon "button" at bounding box center [878, 45] width 4 height 4
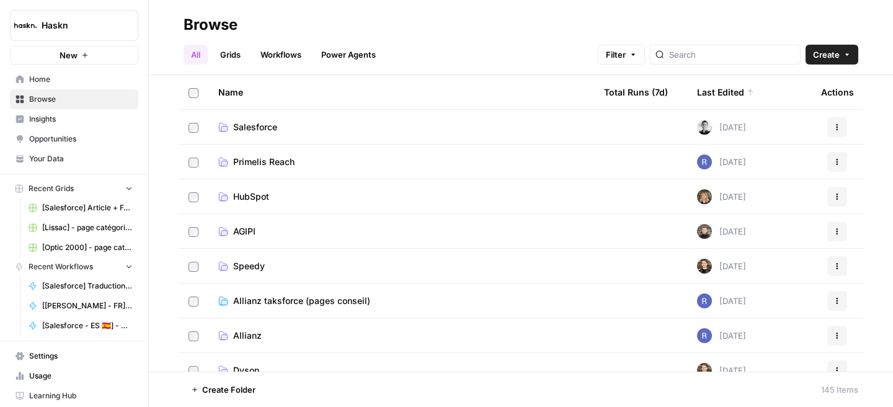
click at [235, 122] on span "Salesforce" at bounding box center [255, 127] width 44 height 12
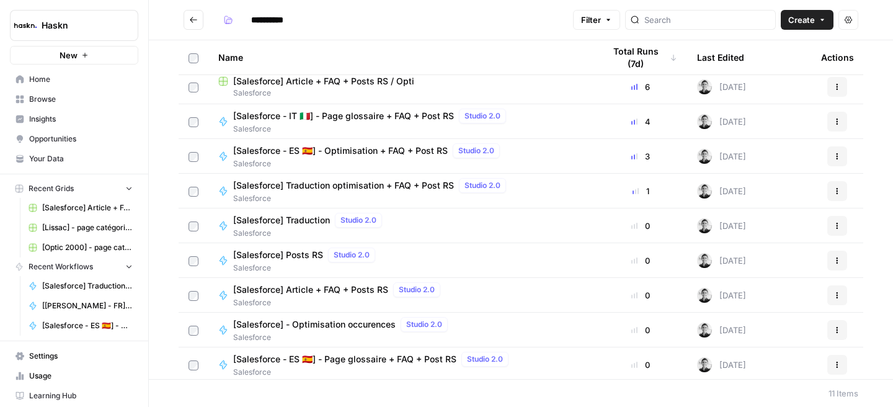
scroll to position [78, 0]
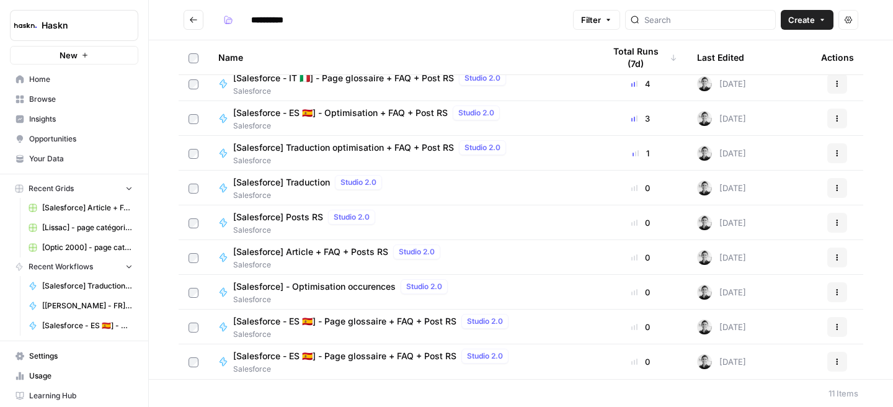
click at [831, 357] on button "Actions" at bounding box center [838, 362] width 20 height 20
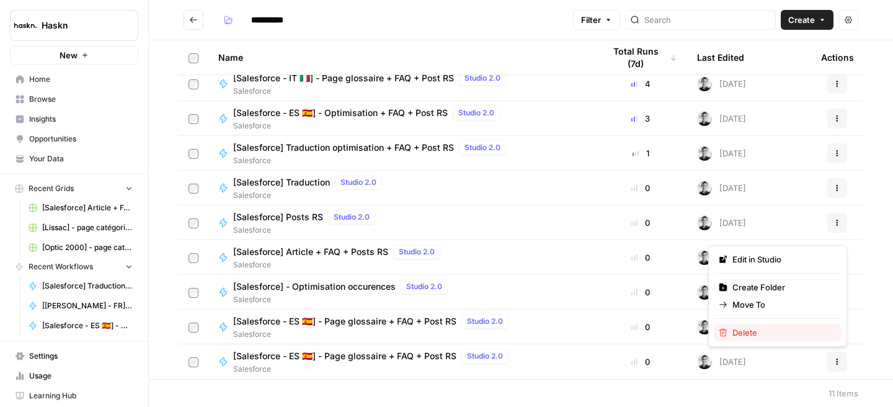
click at [800, 333] on span "Delete" at bounding box center [782, 332] width 99 height 12
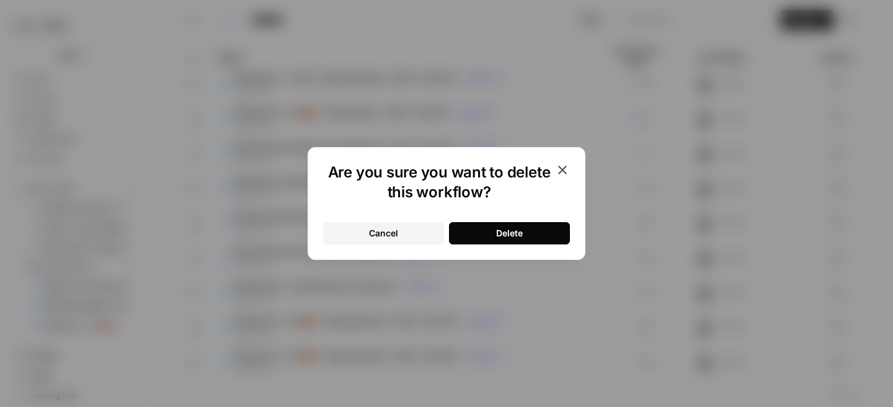
click at [524, 230] on button "Delete" at bounding box center [509, 233] width 121 height 22
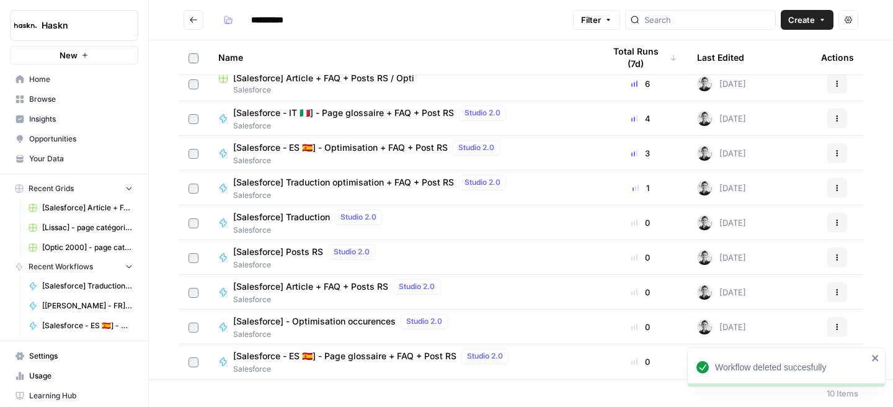
scroll to position [43, 0]
click at [876, 361] on icon "close" at bounding box center [876, 358] width 9 height 10
click at [411, 356] on span "[Salesforce - ES 🇪🇸] - Page glossaire + FAQ + Post RS" at bounding box center [344, 356] width 223 height 12
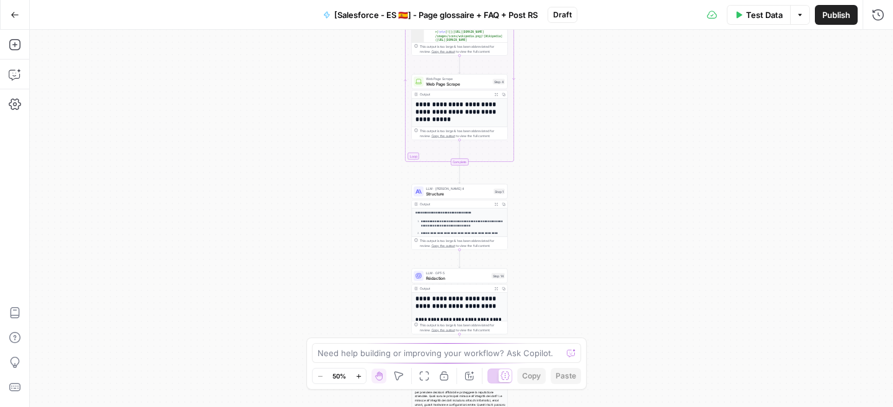
click at [455, 195] on span "Structure" at bounding box center [458, 193] width 65 height 6
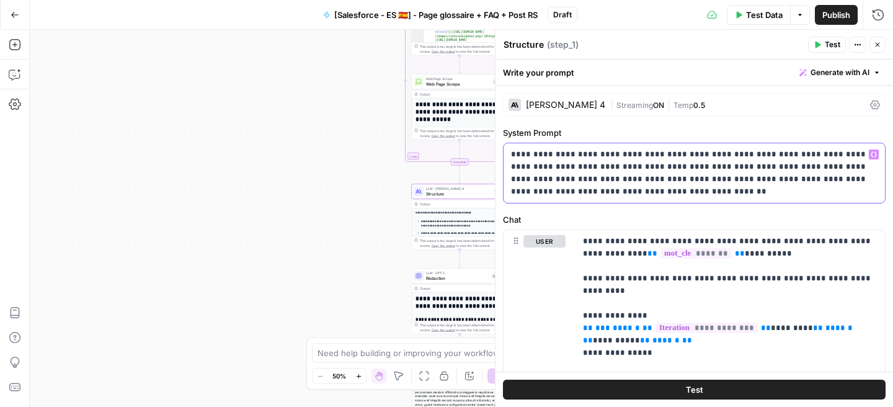
click at [846, 166] on p "**********" at bounding box center [694, 173] width 367 height 50
click at [832, 19] on span "Publish" at bounding box center [837, 15] width 28 height 12
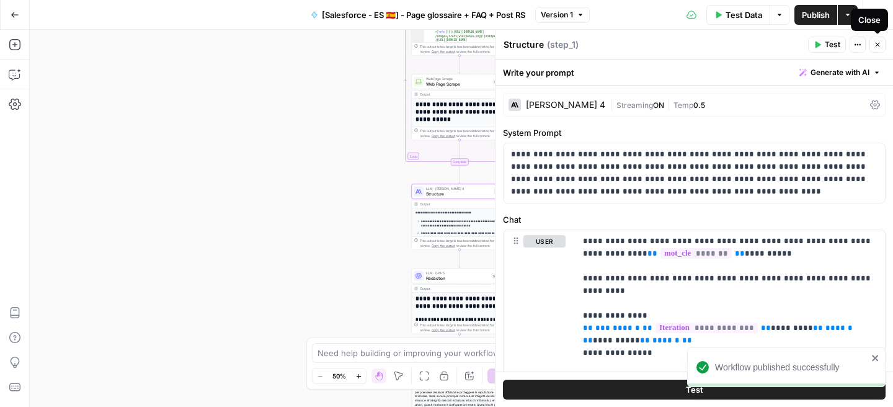
click at [875, 47] on icon "button" at bounding box center [877, 44] width 7 height 7
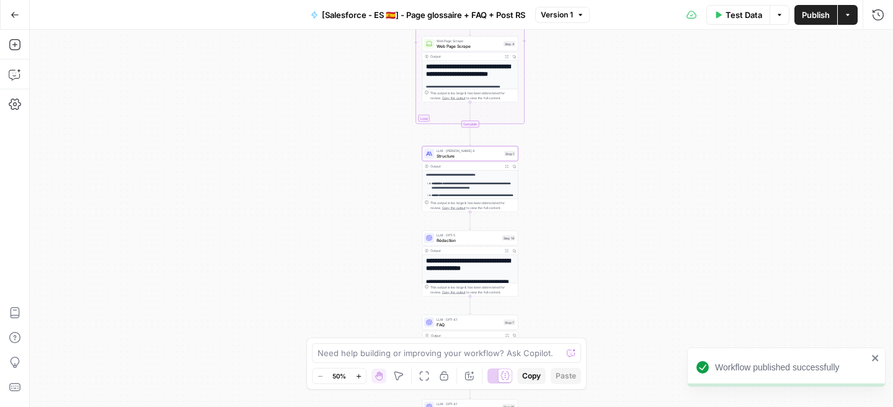
click at [442, 236] on span "LLM · GPT-5" at bounding box center [468, 235] width 63 height 5
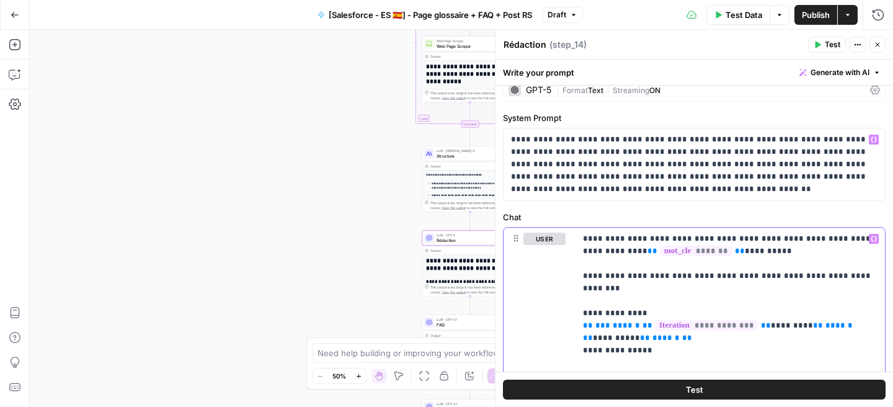
scroll to position [16, 0]
click at [845, 150] on p "**********" at bounding box center [694, 163] width 367 height 62
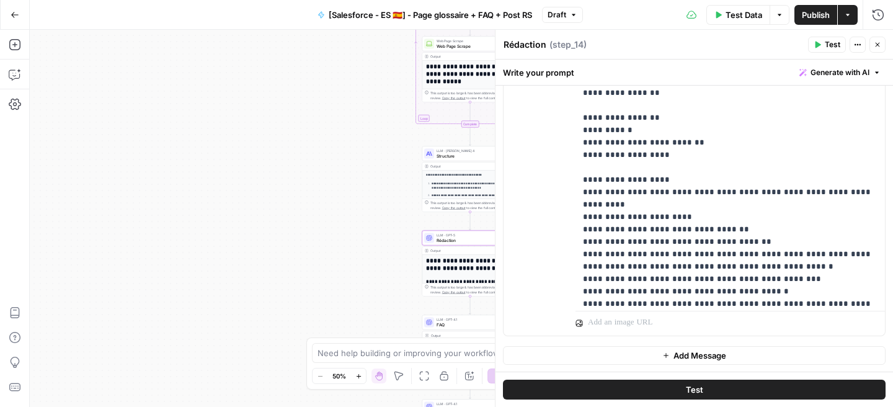
scroll to position [586, 0]
click at [818, 23] on button "Publish" at bounding box center [816, 15] width 43 height 20
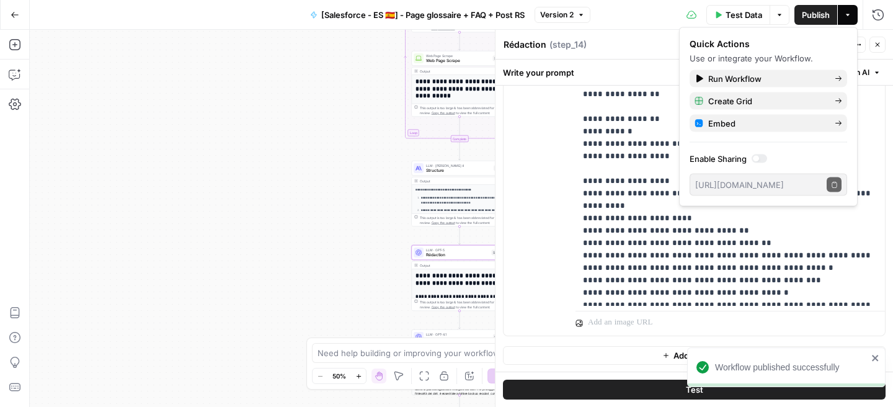
click at [421, 171] on icon at bounding box center [419, 168] width 6 height 6
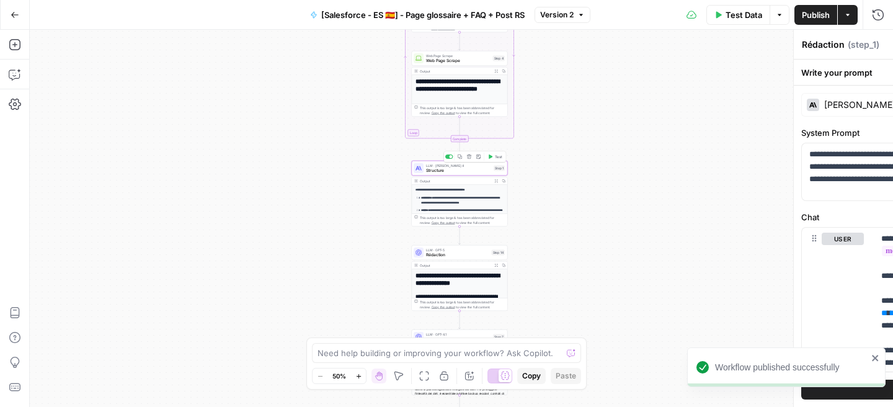
type textarea "Structure"
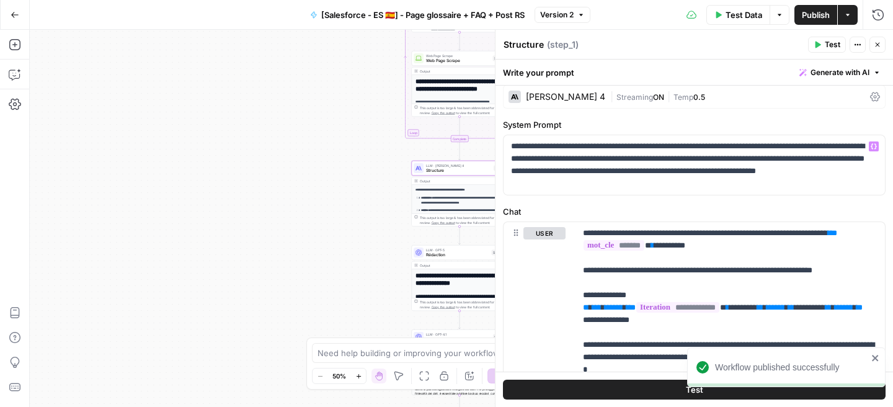
scroll to position [9, 0]
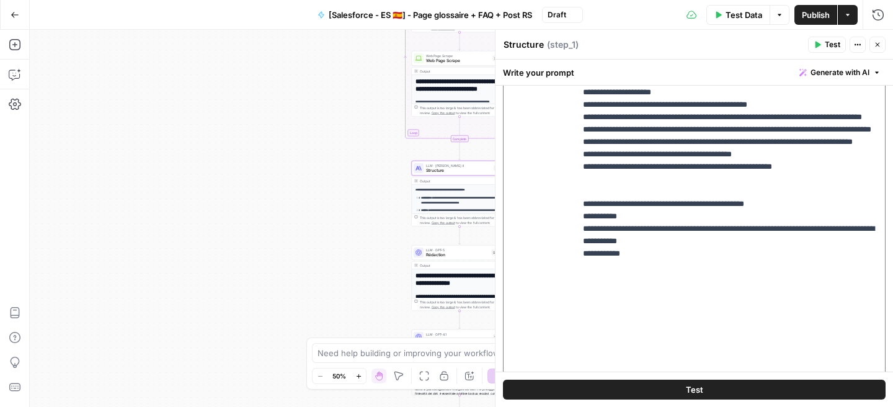
scroll to position [428, 0]
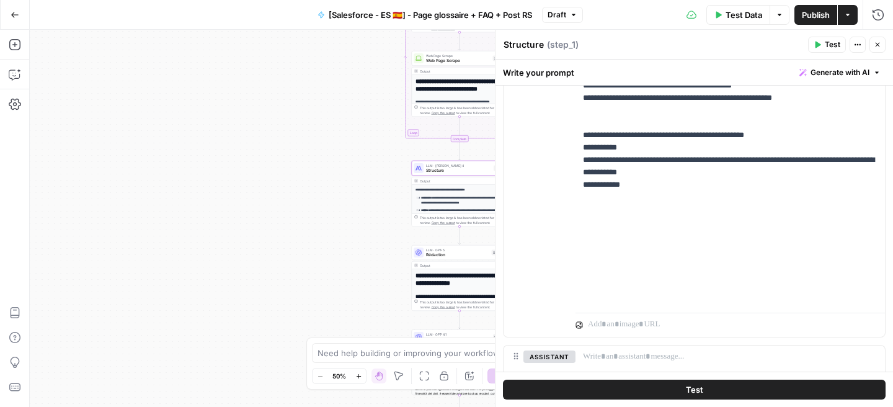
click at [811, 14] on span "Publish" at bounding box center [816, 15] width 28 height 12
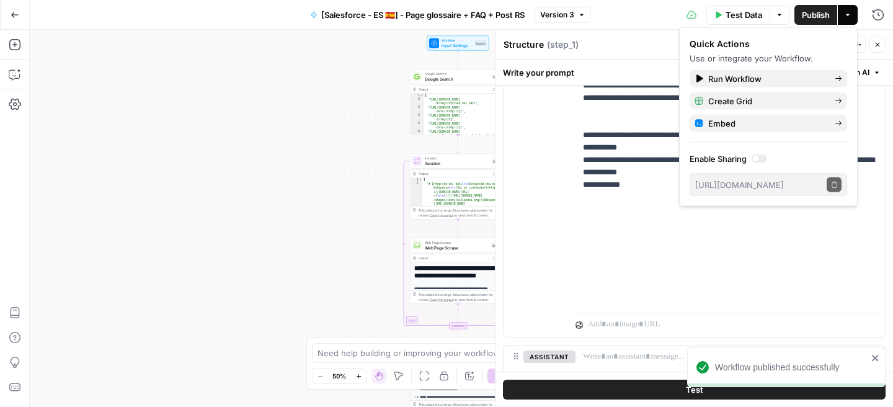
click at [436, 79] on span "Google Search" at bounding box center [457, 79] width 65 height 6
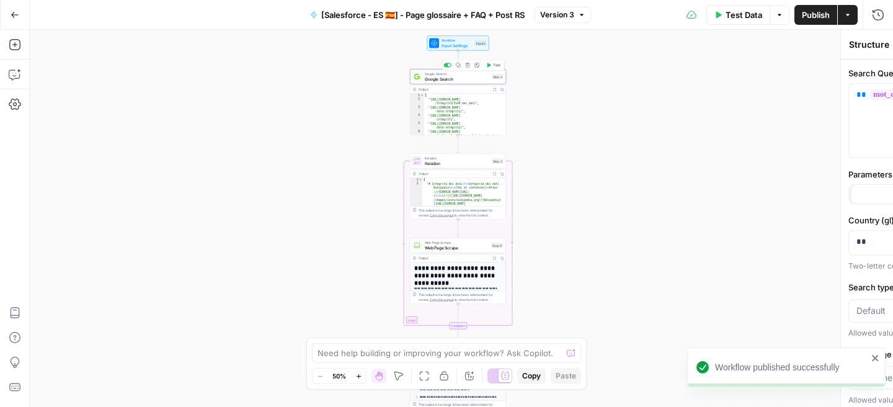
type textarea "Google Search"
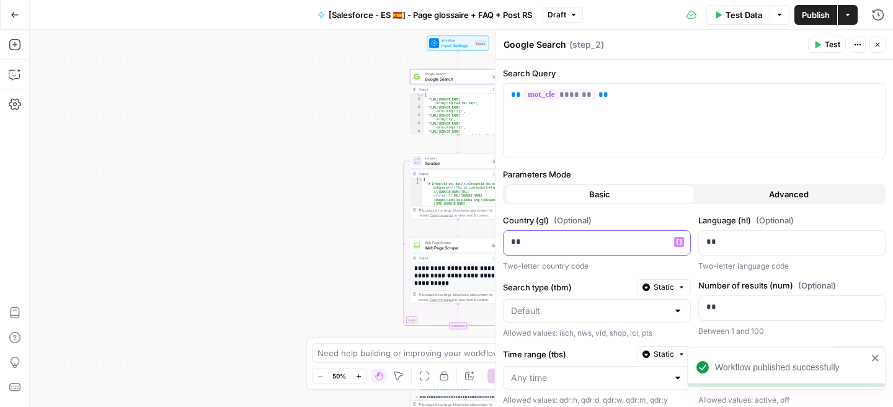
click at [539, 248] on div "**" at bounding box center [587, 243] width 167 height 24
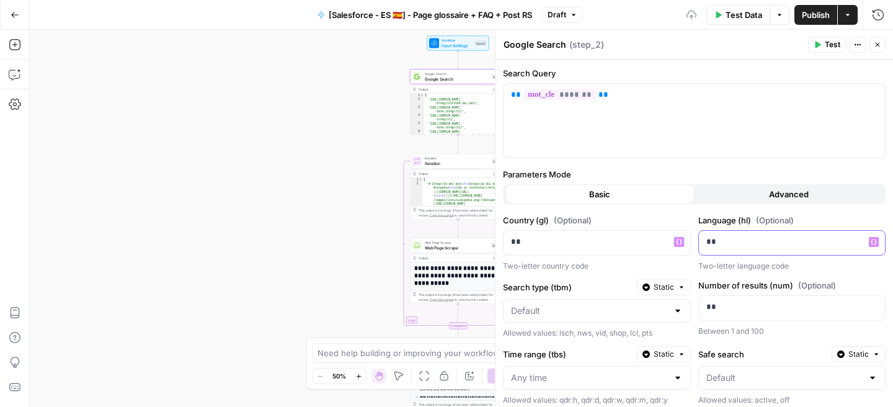
click at [731, 246] on p "**" at bounding box center [783, 242] width 152 height 12
click at [805, 15] on span "Publish" at bounding box center [816, 15] width 28 height 12
click at [881, 45] on icon "button" at bounding box center [877, 44] width 7 height 7
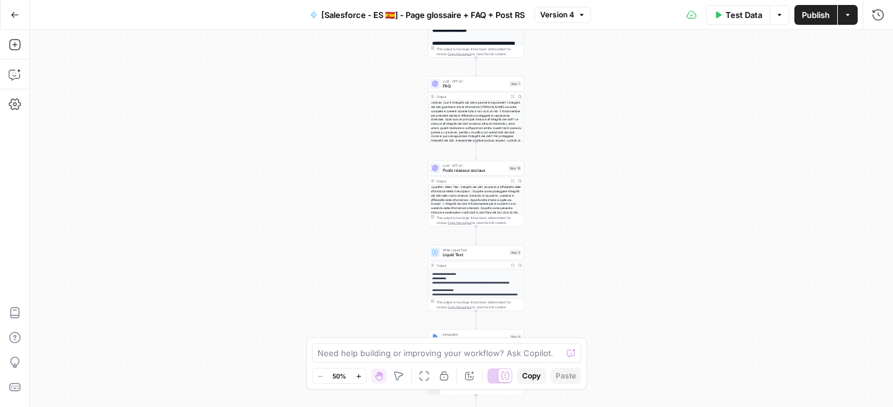
click at [467, 91] on div "LLM · GPT-4.1 FAQ Step 7 Copy step Delete step Add Note Test" at bounding box center [476, 83] width 96 height 15
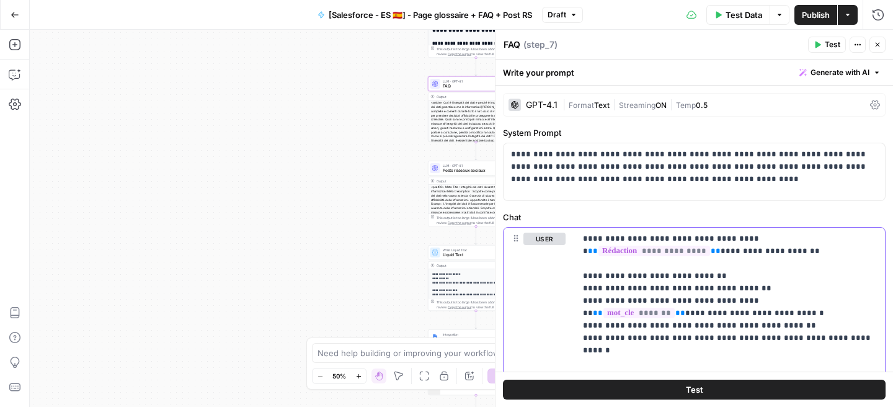
click at [645, 249] on p "**********" at bounding box center [730, 320] width 295 height 174
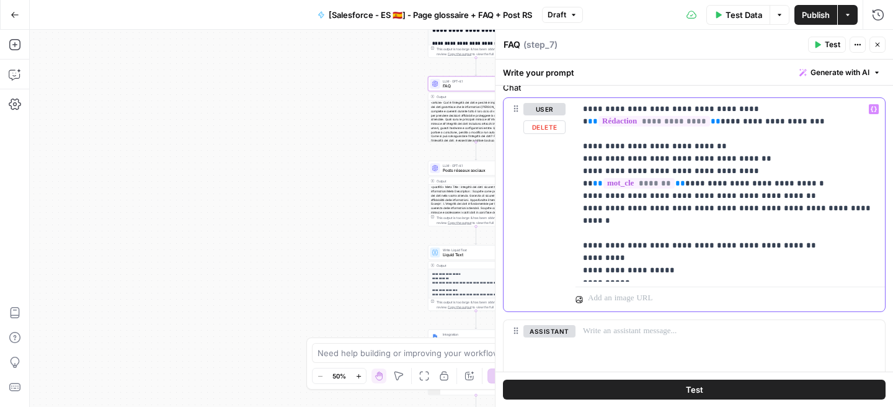
scroll to position [140, 0]
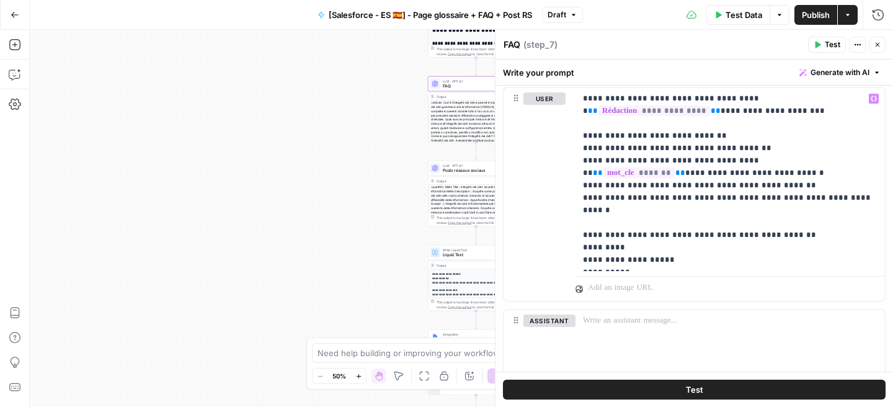
click at [880, 38] on button "Close" at bounding box center [878, 45] width 16 height 16
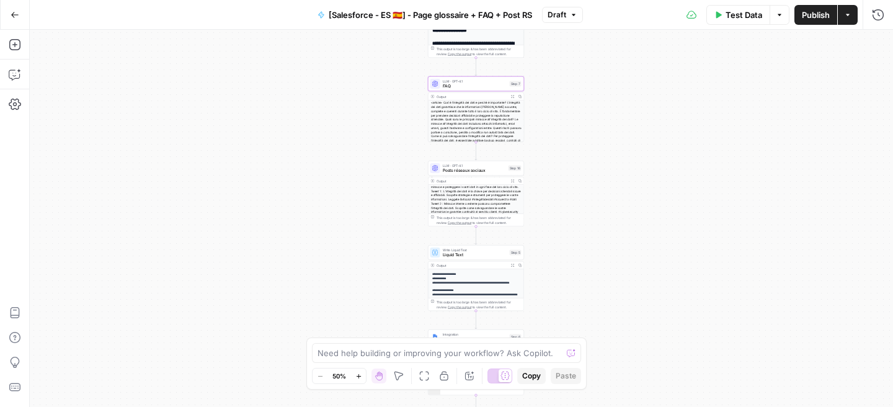
scroll to position [51, 0]
click at [490, 170] on span "Posts réseaux sociaux" at bounding box center [474, 171] width 63 height 6
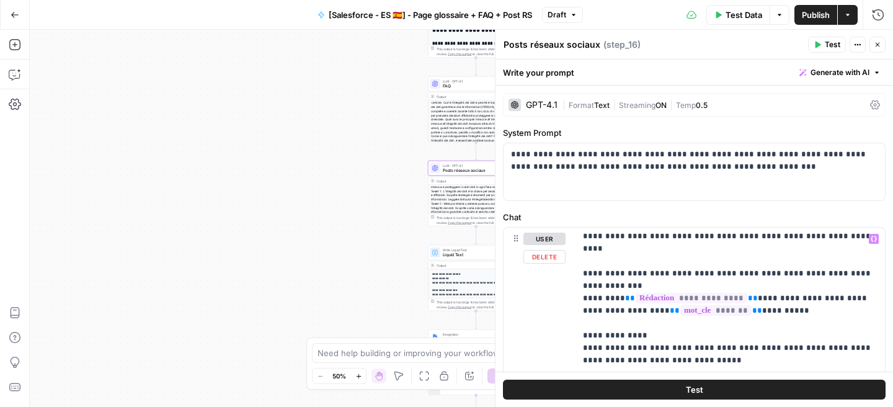
scroll to position [0, 0]
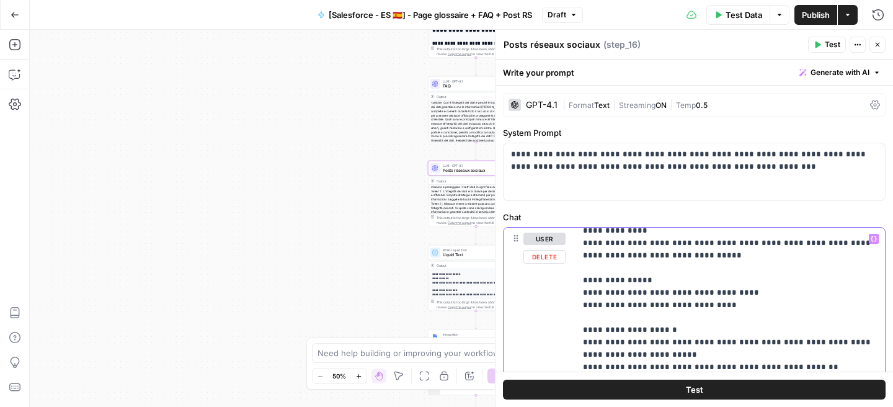
scroll to position [136, 0]
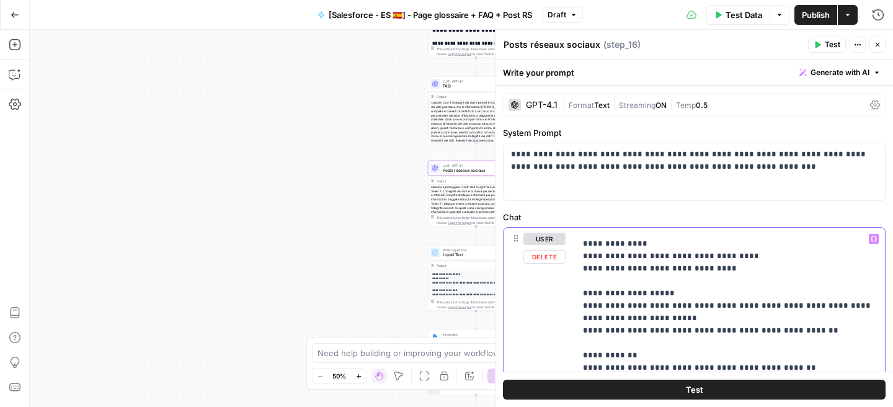
scroll to position [197, 0]
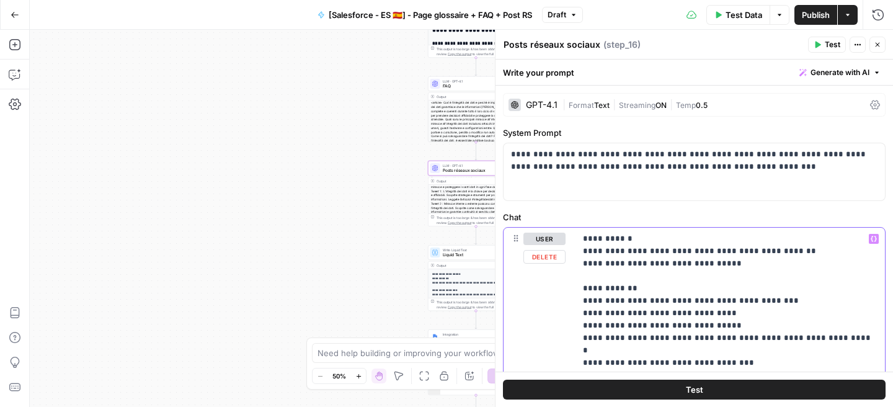
scroll to position [287, 0]
drag, startPoint x: 590, startPoint y: 321, endPoint x: 641, endPoint y: 322, distance: 50.9
click at [641, 322] on p "**********" at bounding box center [730, 380] width 295 height 869
click at [628, 297] on p "**********" at bounding box center [730, 380] width 295 height 869
click at [741, 324] on p "**********" at bounding box center [730, 380] width 295 height 869
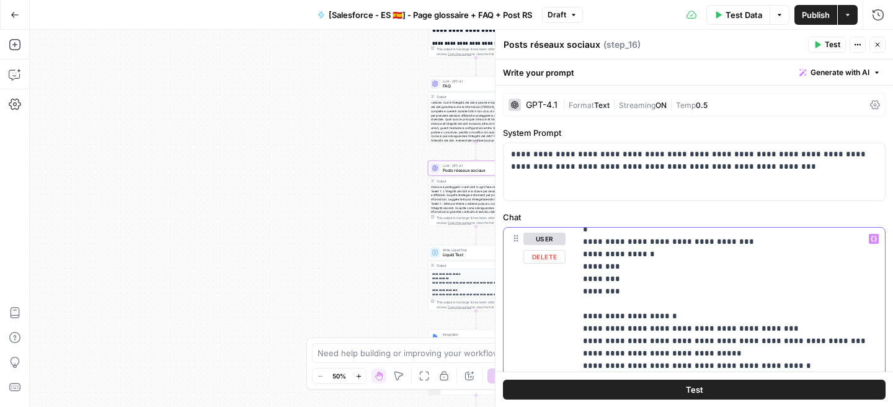
scroll to position [422, 0]
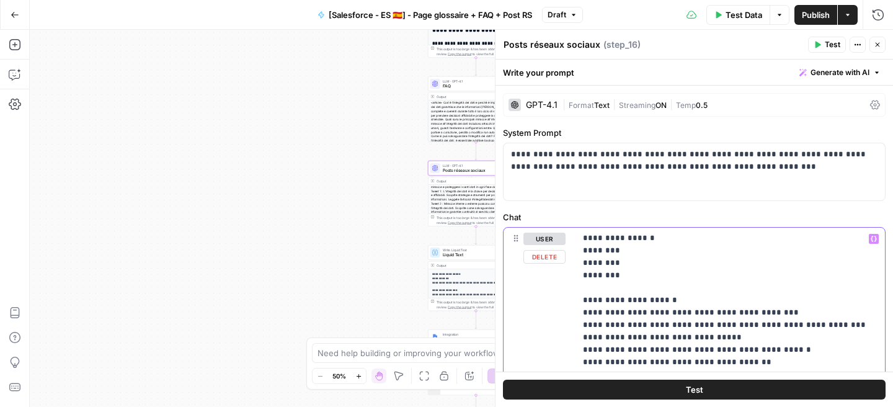
click at [656, 262] on p "**********" at bounding box center [730, 269] width 295 height 918
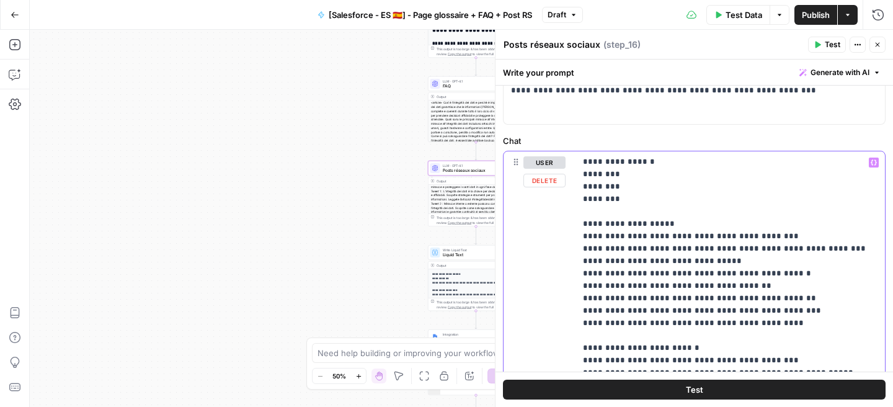
scroll to position [96, 0]
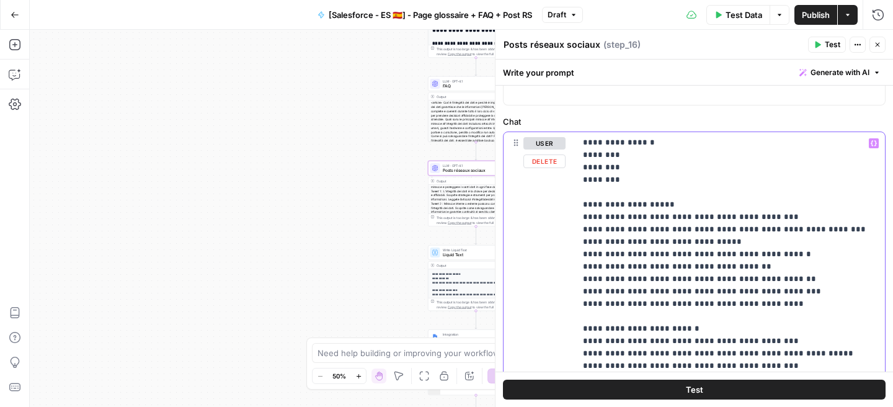
click at [673, 291] on p "**********" at bounding box center [730, 174] width 295 height 918
click at [612, 304] on p "**********" at bounding box center [730, 174] width 295 height 918
click at [652, 317] on p "**********" at bounding box center [730, 174] width 295 height 918
click at [609, 331] on p "**********" at bounding box center [730, 174] width 295 height 918
click at [614, 339] on p "**********" at bounding box center [730, 174] width 295 height 918
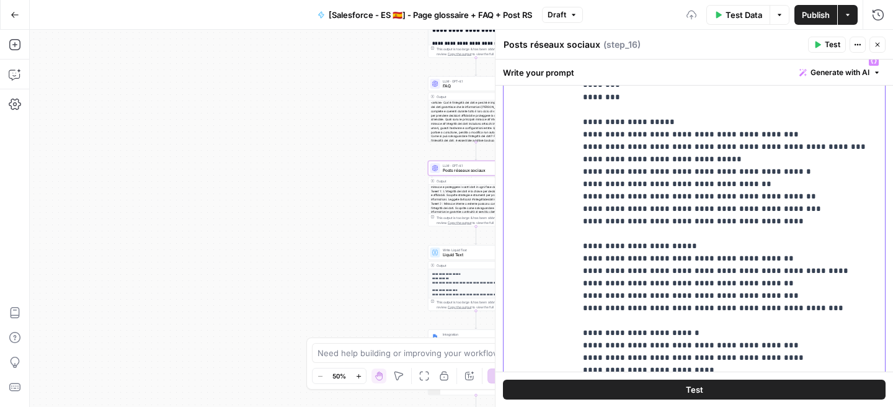
scroll to position [186, 0]
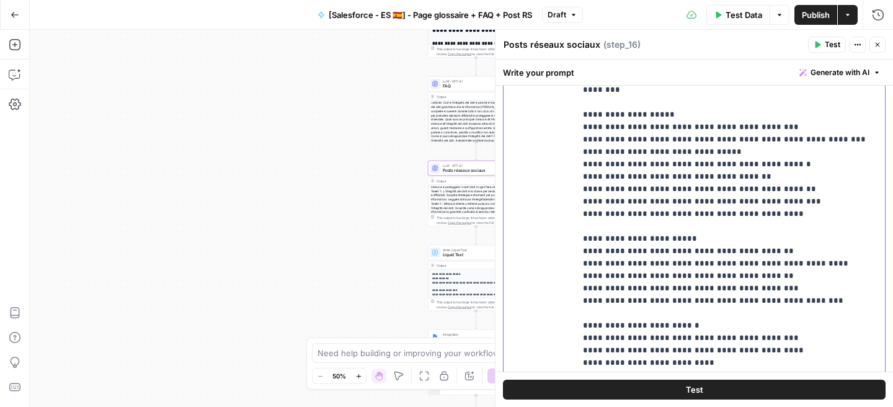
click at [678, 286] on p "**********" at bounding box center [730, 84] width 295 height 918
click at [608, 300] on p "**********" at bounding box center [730, 84] width 295 height 918
click at [616, 311] on p "**********" at bounding box center [730, 84] width 295 height 918
click at [612, 311] on p "**********" at bounding box center [730, 84] width 295 height 918
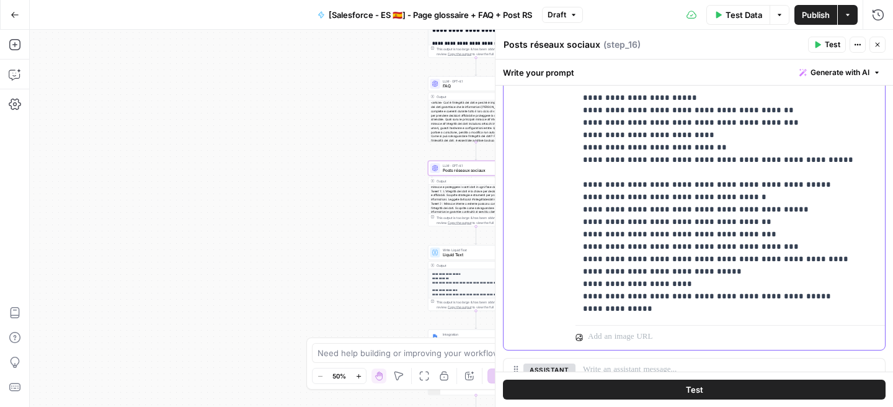
scroll to position [421, 0]
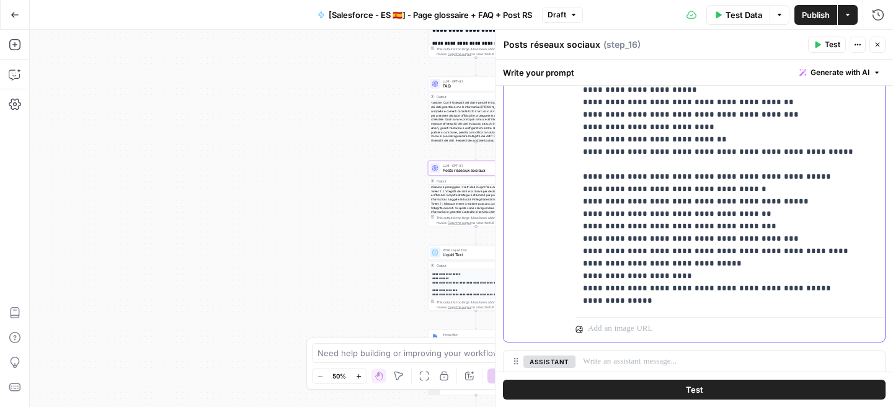
click at [821, 12] on span "Publish" at bounding box center [816, 15] width 28 height 12
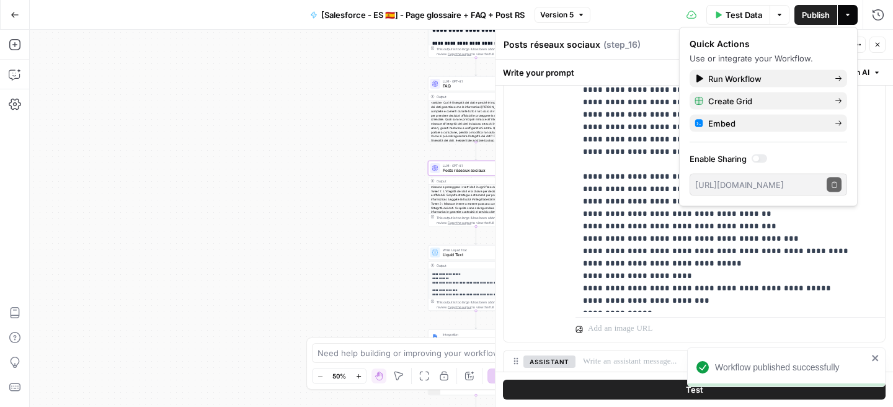
scroll to position [435, 0]
